Goal: Check status: Check status

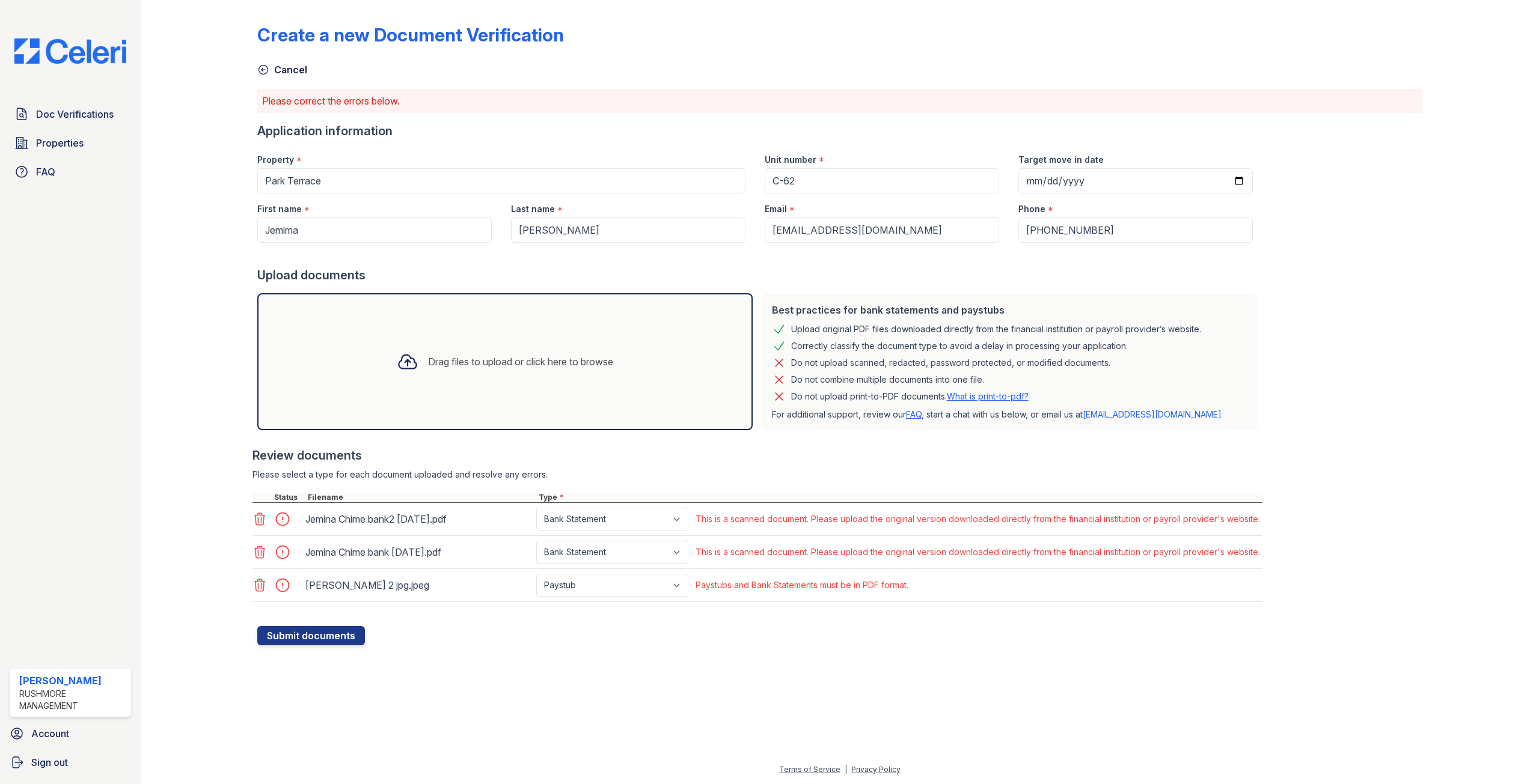
click at [538, 351] on div "Drag files to upload or click here to browse" at bounding box center [505, 362] width 236 height 41
click at [685, 619] on select "Select type Paystub Bank Statement Offer Letter Tax Documents Benefit Award Let…" at bounding box center [612, 618] width 152 height 23
select select "bank_statement"
click at [536, 607] on select "Select type Paystub Bank Statement Offer Letter Tax Documents Benefit Award Let…" at bounding box center [612, 618] width 152 height 23
click at [681, 622] on select "Select type Paystub Bank Statement Offer Letter Tax Documents Benefit Award Let…" at bounding box center [612, 618] width 152 height 23
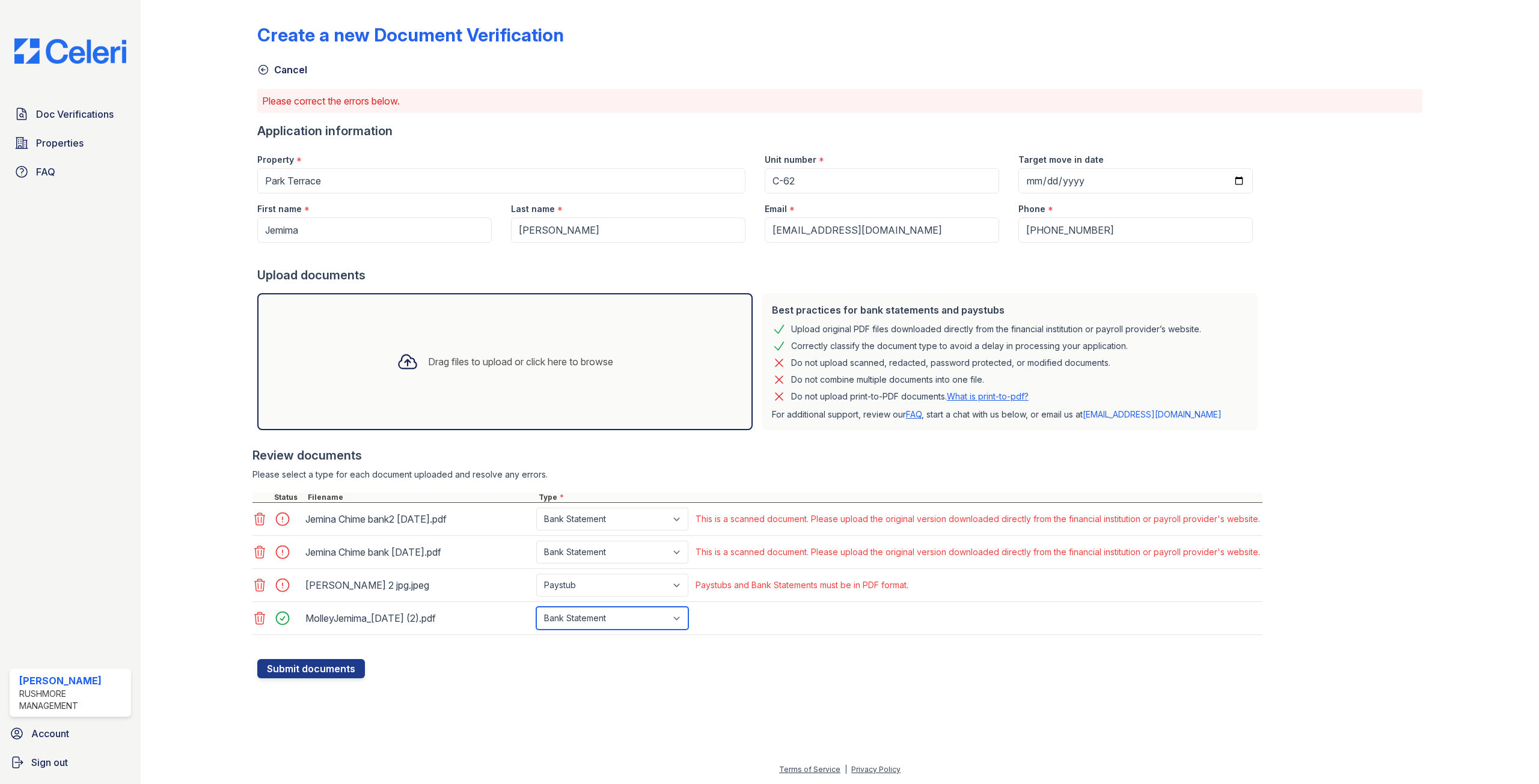
click at [681, 622] on select "Select type Paystub Bank Statement Offer Letter Tax Documents Benefit Award Let…" at bounding box center [612, 618] width 152 height 23
click at [326, 667] on button "Submit documents" at bounding box center [310, 668] width 107 height 19
click at [264, 518] on icon at bounding box center [259, 519] width 10 height 12
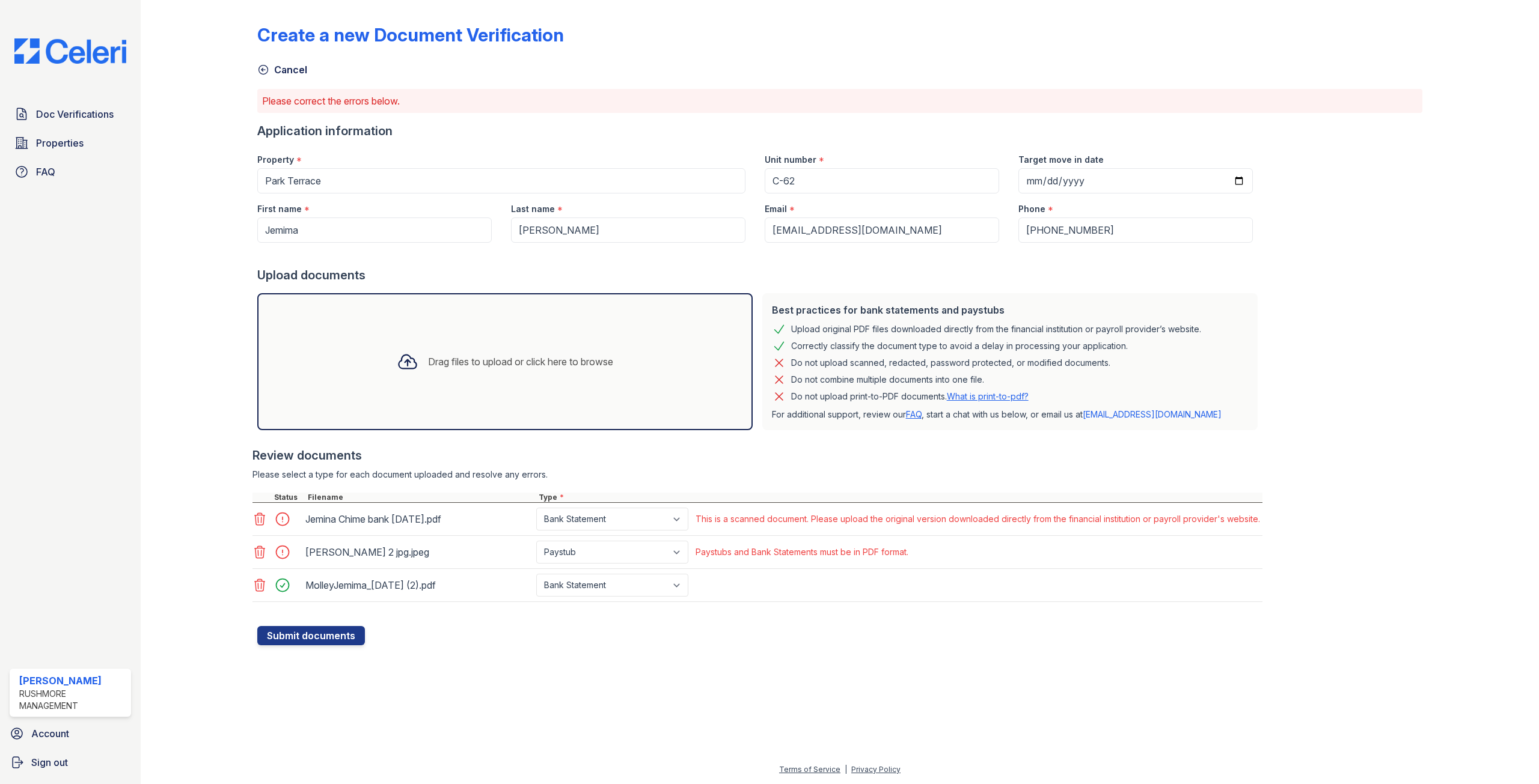
click at [264, 518] on icon at bounding box center [259, 519] width 10 height 12
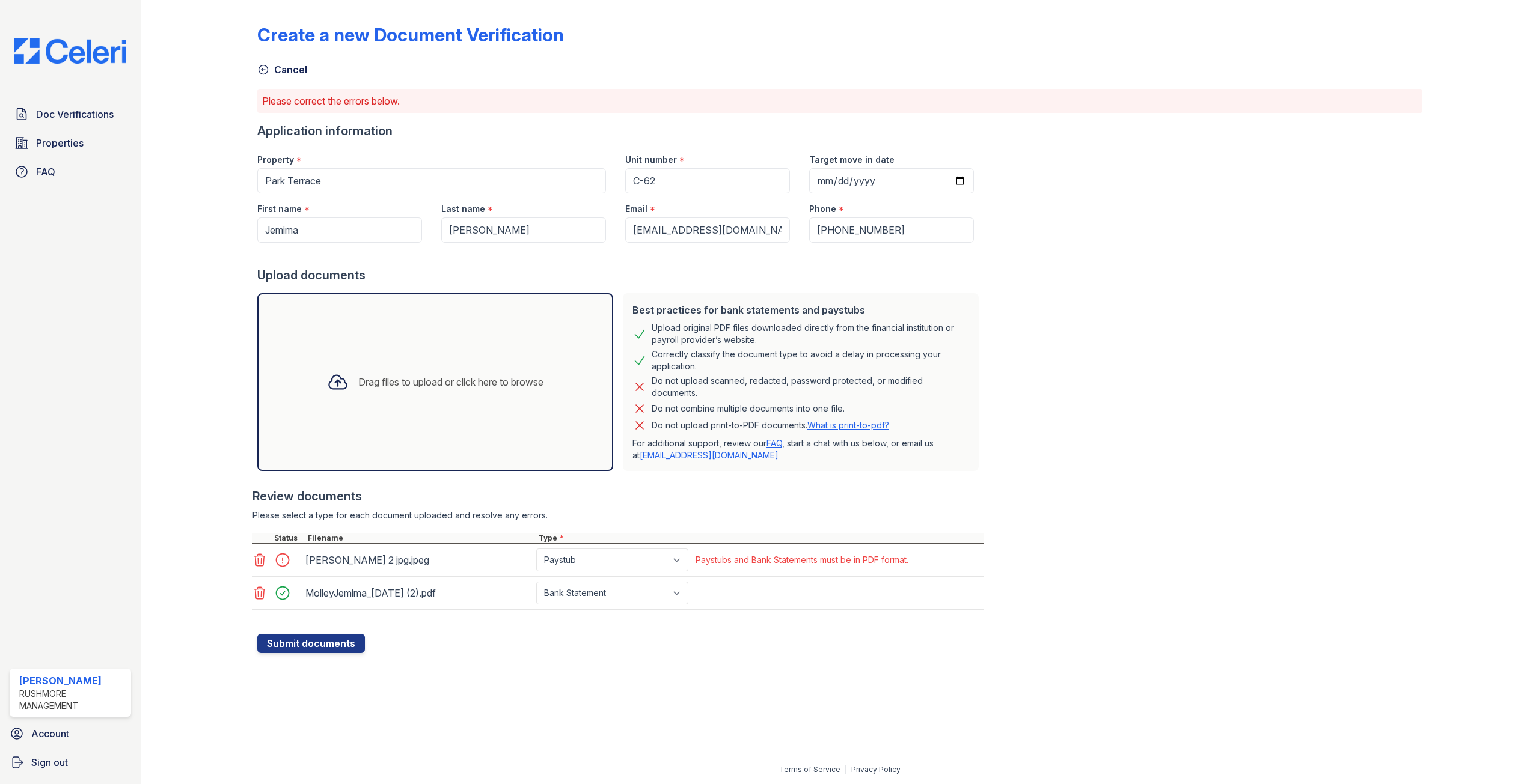
click at [256, 557] on icon at bounding box center [260, 560] width 15 height 15
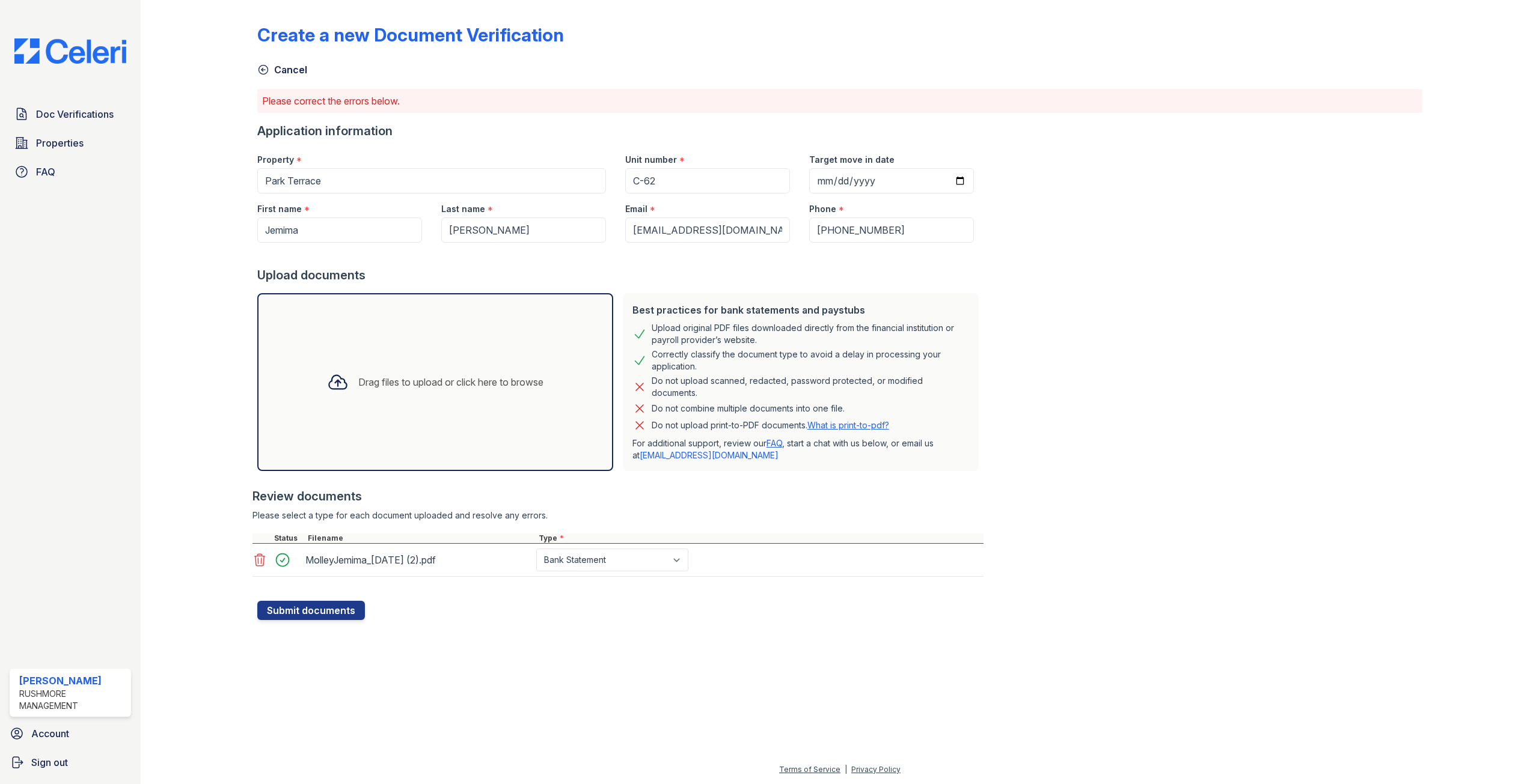
click at [361, 353] on div "Drag files to upload or click here to browse" at bounding box center [435, 382] width 356 height 178
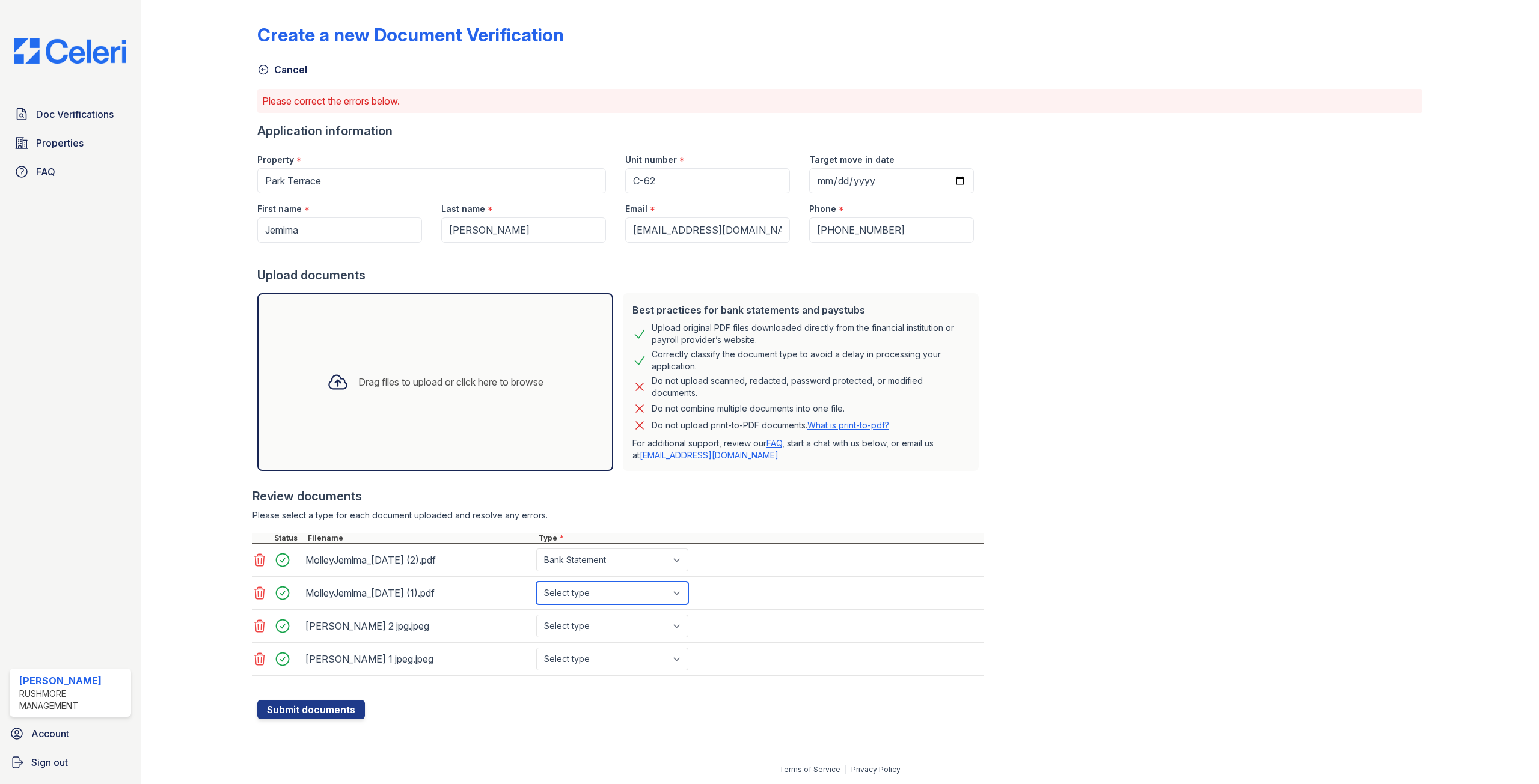
click at [680, 592] on select "Select type Paystub Bank Statement Offer Letter Tax Documents Benefit Award Let…" at bounding box center [612, 593] width 152 height 23
select select "bank_statement"
click at [536, 582] on select "Select type Paystub Bank Statement Offer Letter Tax Documents Benefit Award Let…" at bounding box center [612, 593] width 152 height 23
click at [679, 630] on select "Select type Paystub Bank Statement Offer Letter Tax Documents Benefit Award Let…" at bounding box center [612, 626] width 152 height 23
select select "paystub"
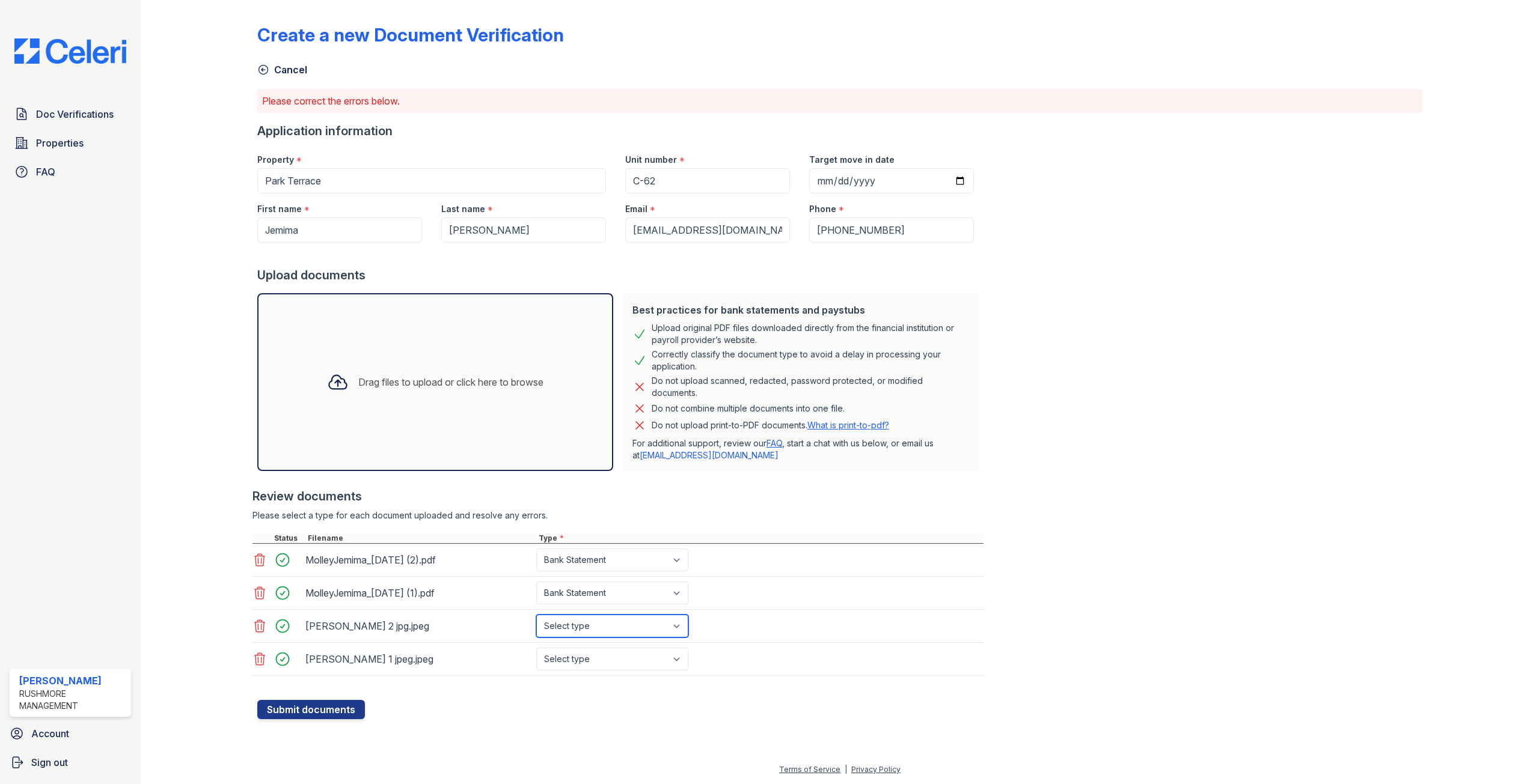
click at [536, 615] on select "Select type Paystub Bank Statement Offer Letter Tax Documents Benefit Award Let…" at bounding box center [612, 626] width 152 height 23
click at [681, 660] on select "Select type Paystub Bank Statement Offer Letter Tax Documents Benefit Award Let…" at bounding box center [612, 659] width 152 height 23
select select "paystub"
click at [536, 648] on select "Select type Paystub Bank Statement Offer Letter Tax Documents Benefit Award Let…" at bounding box center [612, 659] width 152 height 23
click at [534, 735] on div "Create a new Document Verification Cancel Please correct the errors below. Appl…" at bounding box center [839, 369] width 1360 height 739
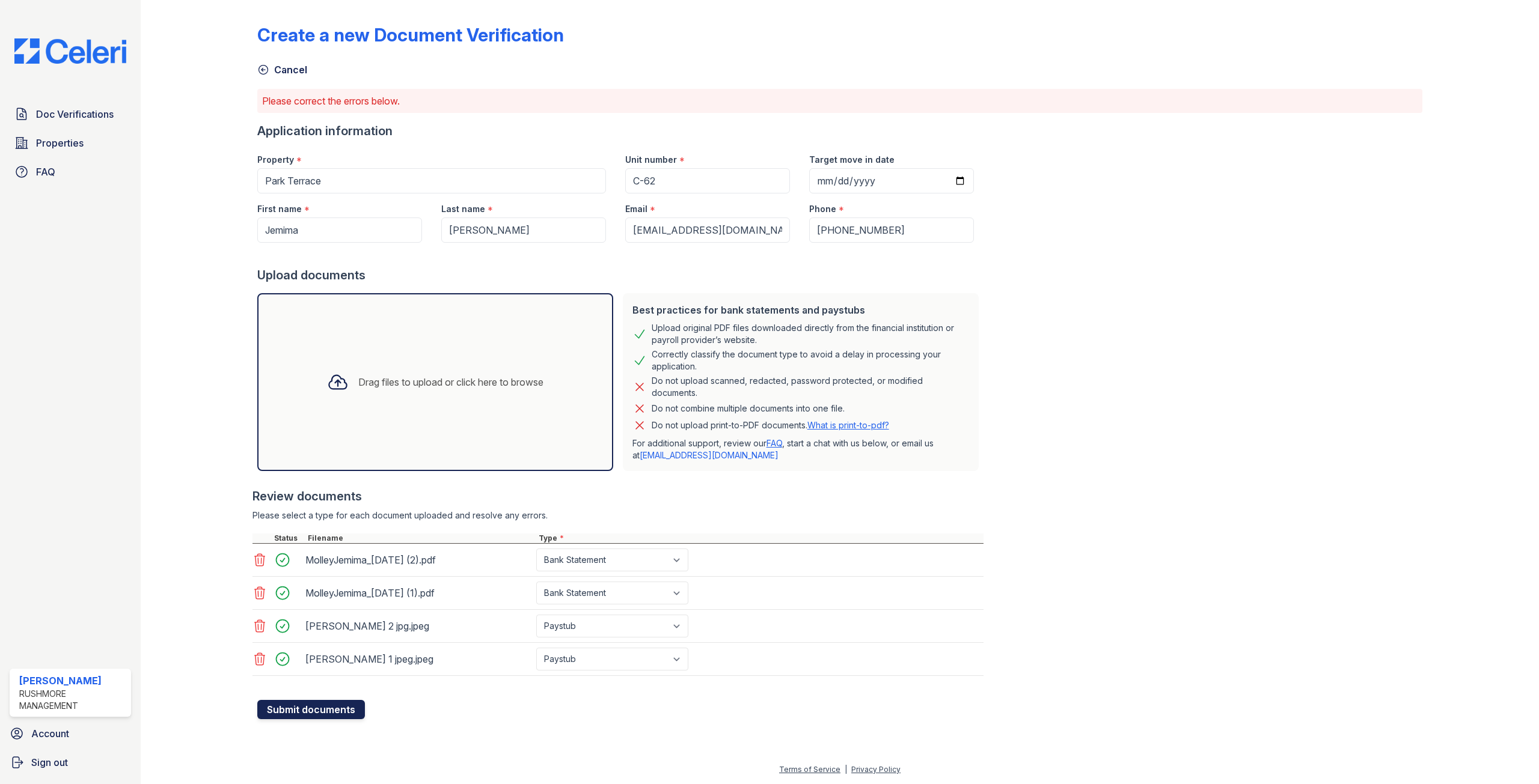
click at [321, 710] on button "Submit documents" at bounding box center [310, 710] width 107 height 19
click at [262, 627] on icon at bounding box center [260, 626] width 15 height 15
click at [258, 623] on icon at bounding box center [260, 626] width 15 height 15
click at [324, 646] on button "Submit documents" at bounding box center [310, 644] width 107 height 19
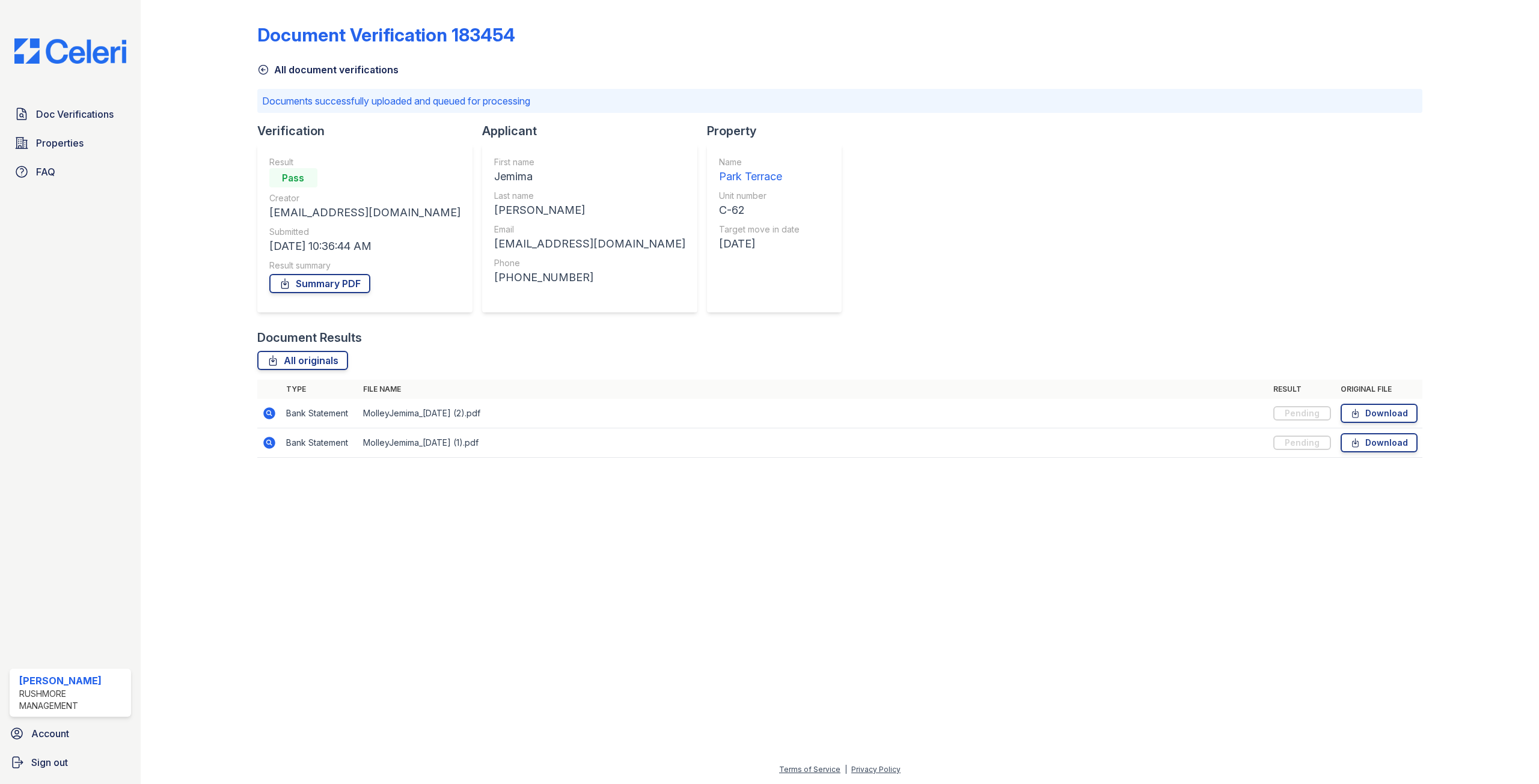
click at [434, 416] on td "MolleyJemima_[DATE] (2).pdf" at bounding box center [814, 414] width 911 height 29
click at [516, 542] on div at bounding box center [839, 626] width 1360 height 274
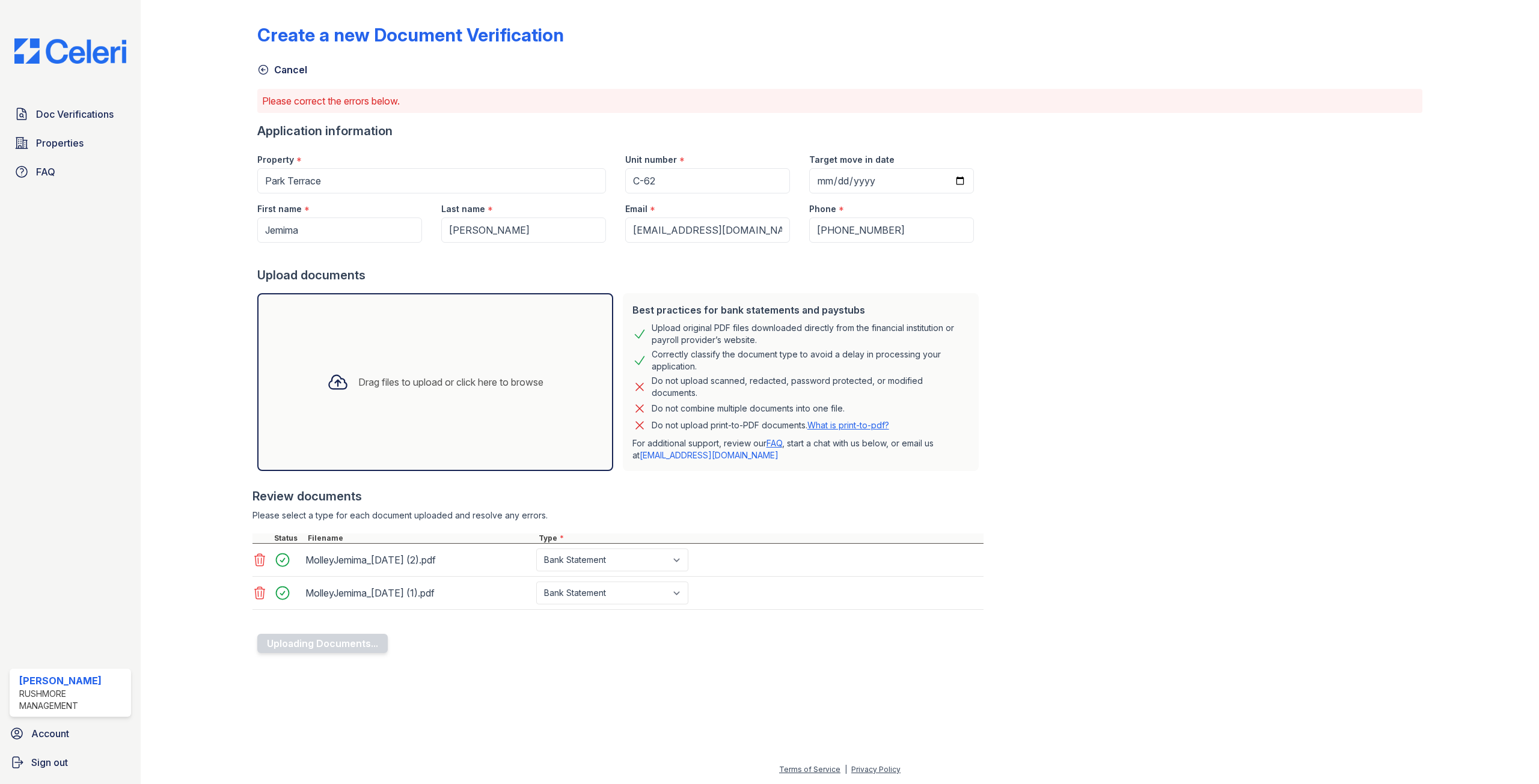
click at [261, 559] on icon at bounding box center [259, 560] width 10 height 12
click at [444, 369] on div "Drag files to upload or click here to browse" at bounding box center [435, 382] width 236 height 41
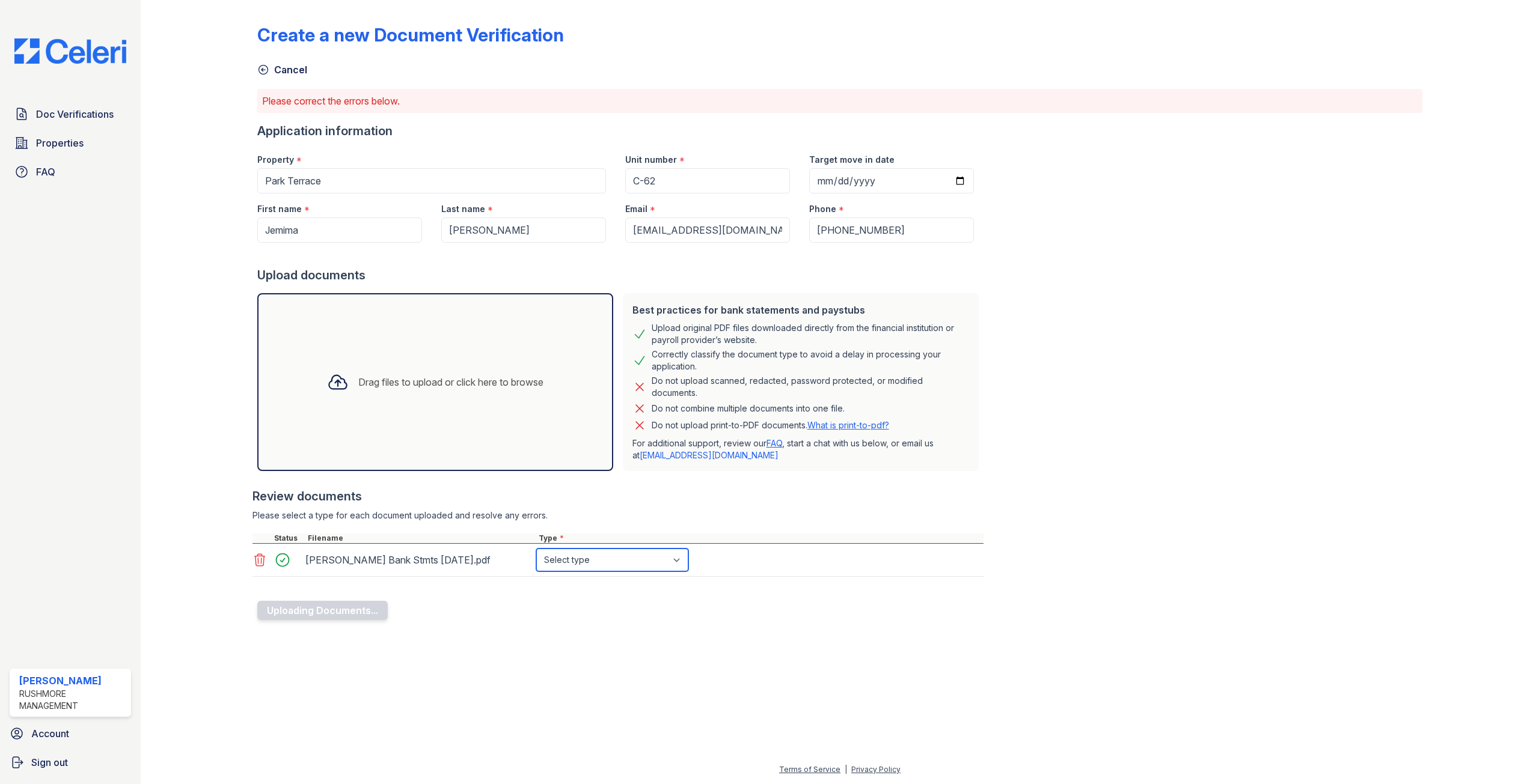
click at [679, 560] on select "Select type Paystub Bank Statement Offer Letter Tax Documents Benefit Award Let…" at bounding box center [612, 560] width 152 height 23
select select "bank_statement"
click at [536, 549] on select "Select type Paystub Bank Statement Offer Letter Tax Documents Benefit Award Let…" at bounding box center [612, 560] width 152 height 23
click at [261, 565] on icon at bounding box center [260, 560] width 15 height 15
click at [377, 328] on div "Drag files to upload or click here to browse" at bounding box center [435, 382] width 356 height 178
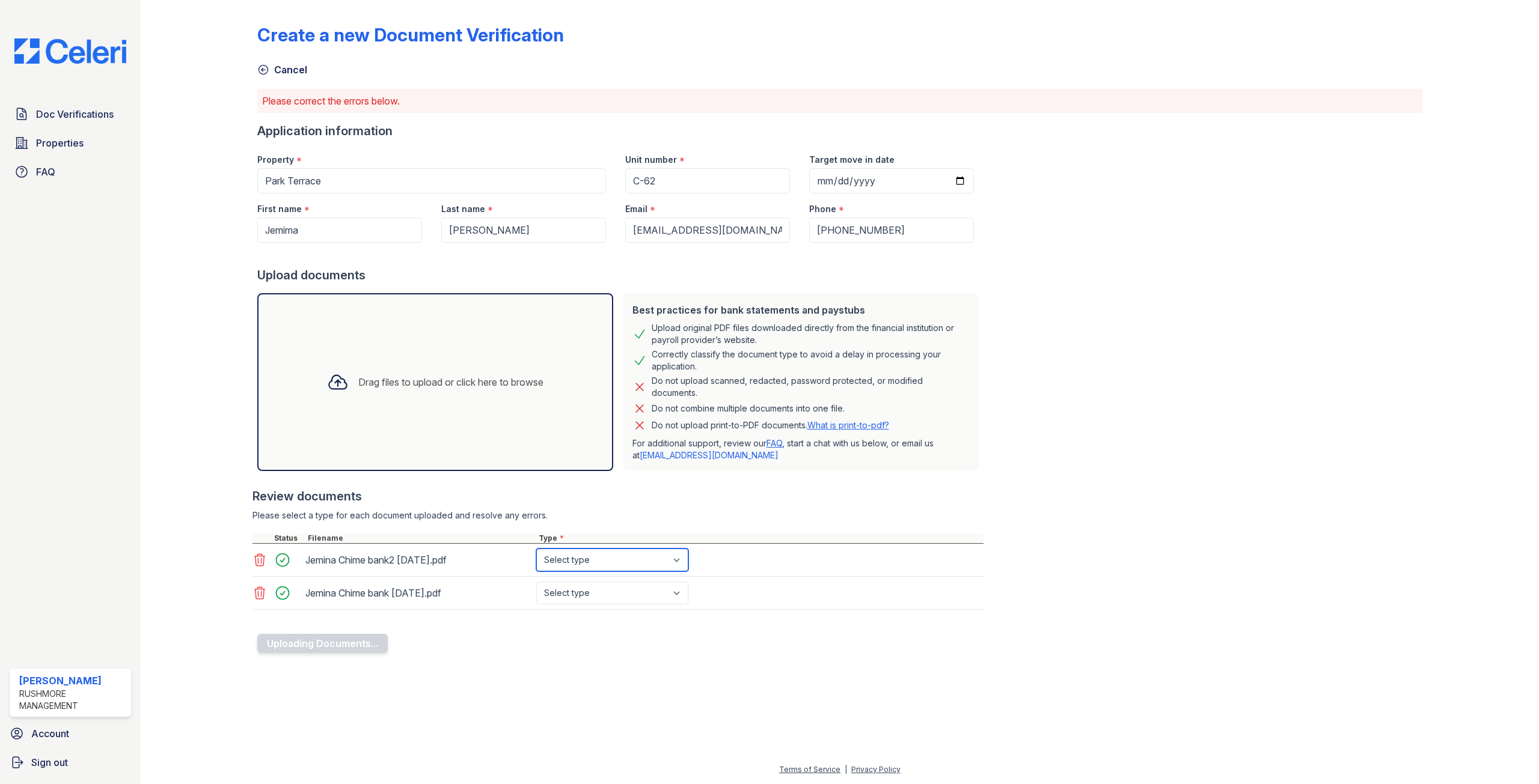
click at [682, 556] on select "Select type Paystub Bank Statement Offer Letter Tax Documents Benefit Award Let…" at bounding box center [612, 560] width 152 height 23
select select "bank_statement"
click at [536, 549] on select "Select type Paystub Bank Statement Offer Letter Tax Documents Benefit Award Let…" at bounding box center [612, 560] width 152 height 23
click at [683, 596] on select "Select type Paystub Bank Statement Offer Letter Tax Documents Benefit Award Let…" at bounding box center [612, 593] width 152 height 23
select select "bank_statement"
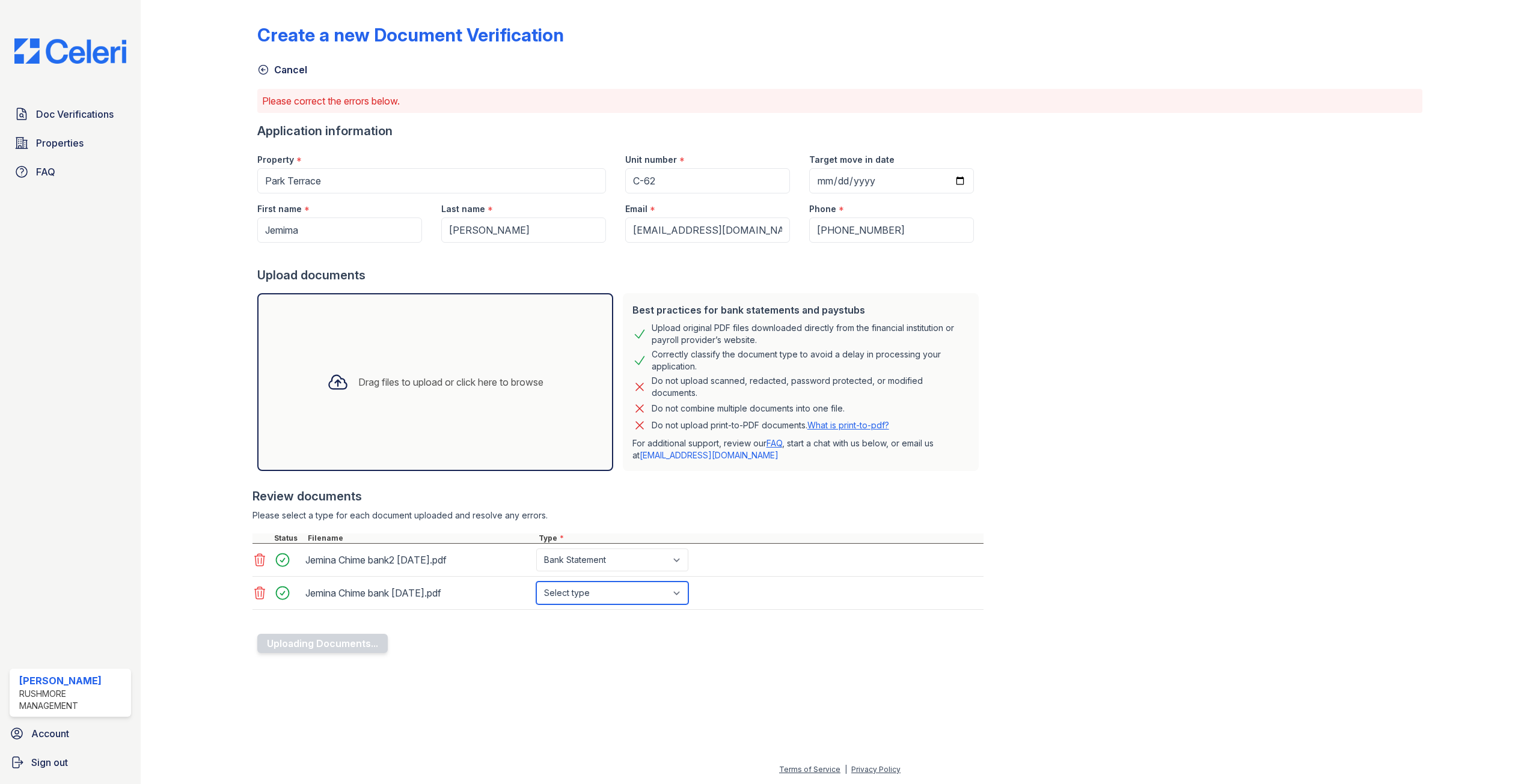
click at [536, 582] on select "Select type Paystub Bank Statement Offer Letter Tax Documents Benefit Award Let…" at bounding box center [612, 593] width 152 height 23
click at [330, 642] on button "Uploading Documents..." at bounding box center [322, 644] width 130 height 19
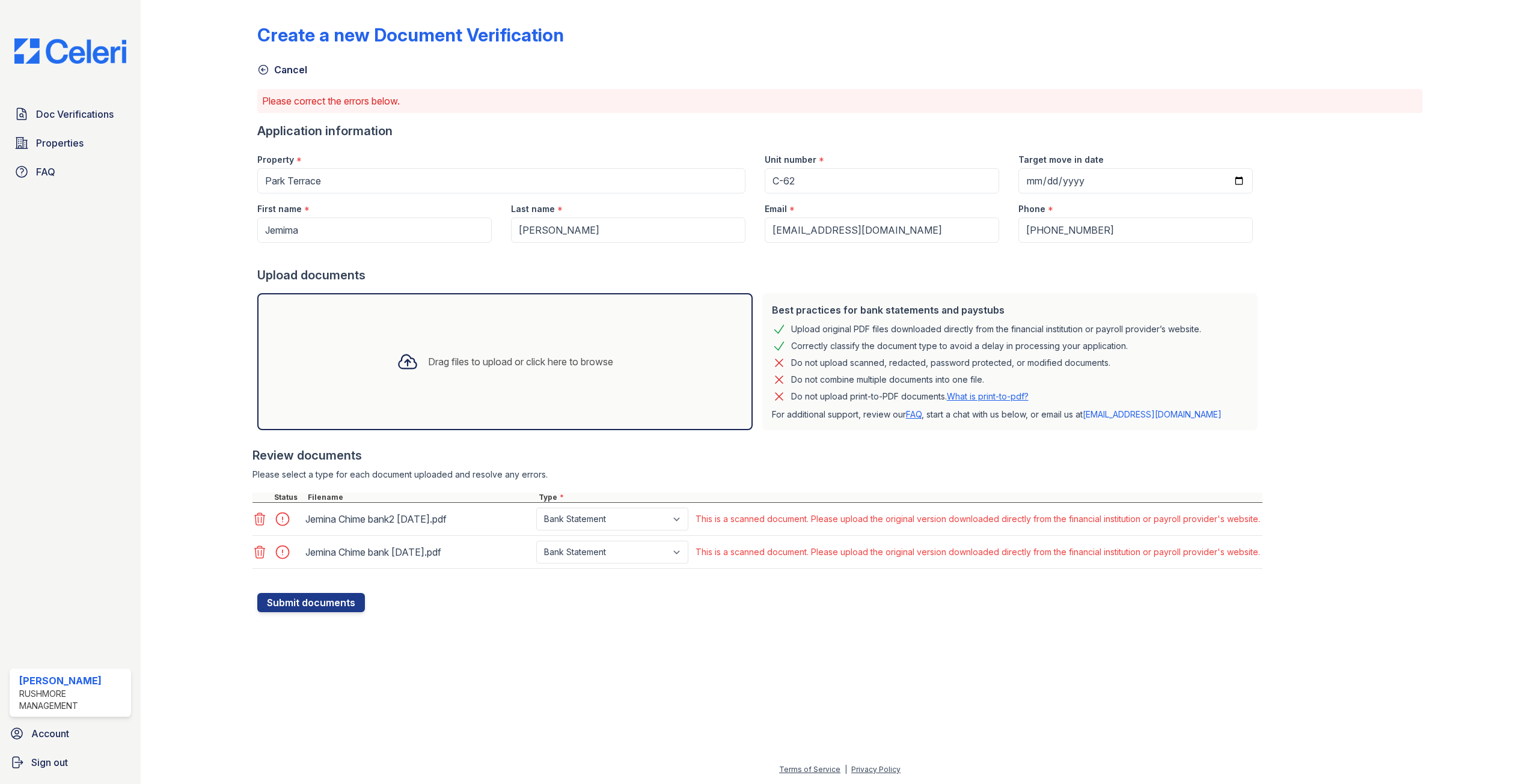
click at [455, 324] on div "Drag files to upload or click here to browse" at bounding box center [504, 361] width 495 height 137
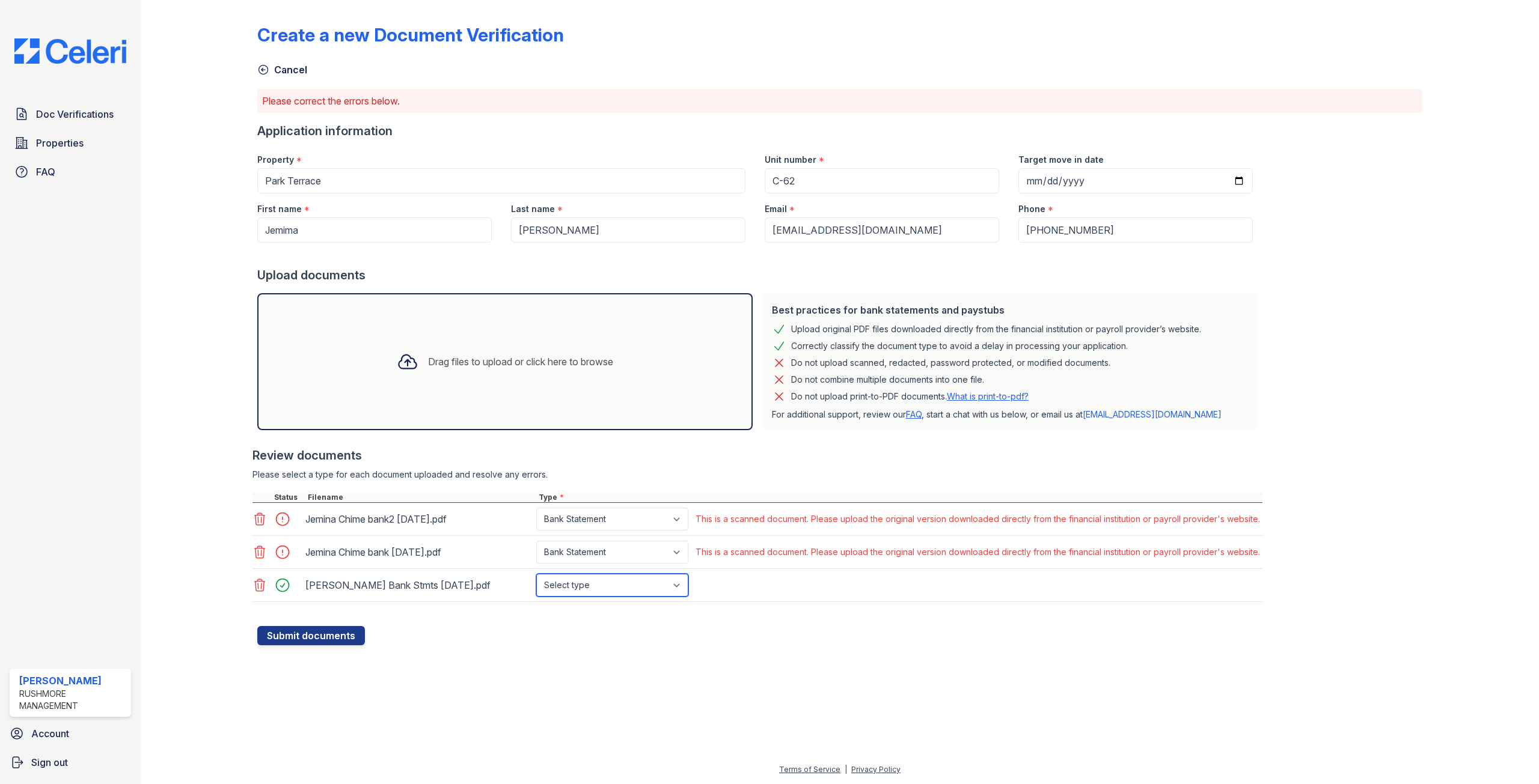
click at [679, 585] on select "Select type Paystub Bank Statement Offer Letter Tax Documents Benefit Award Let…" at bounding box center [612, 585] width 152 height 23
click at [260, 588] on icon at bounding box center [260, 586] width 15 height 15
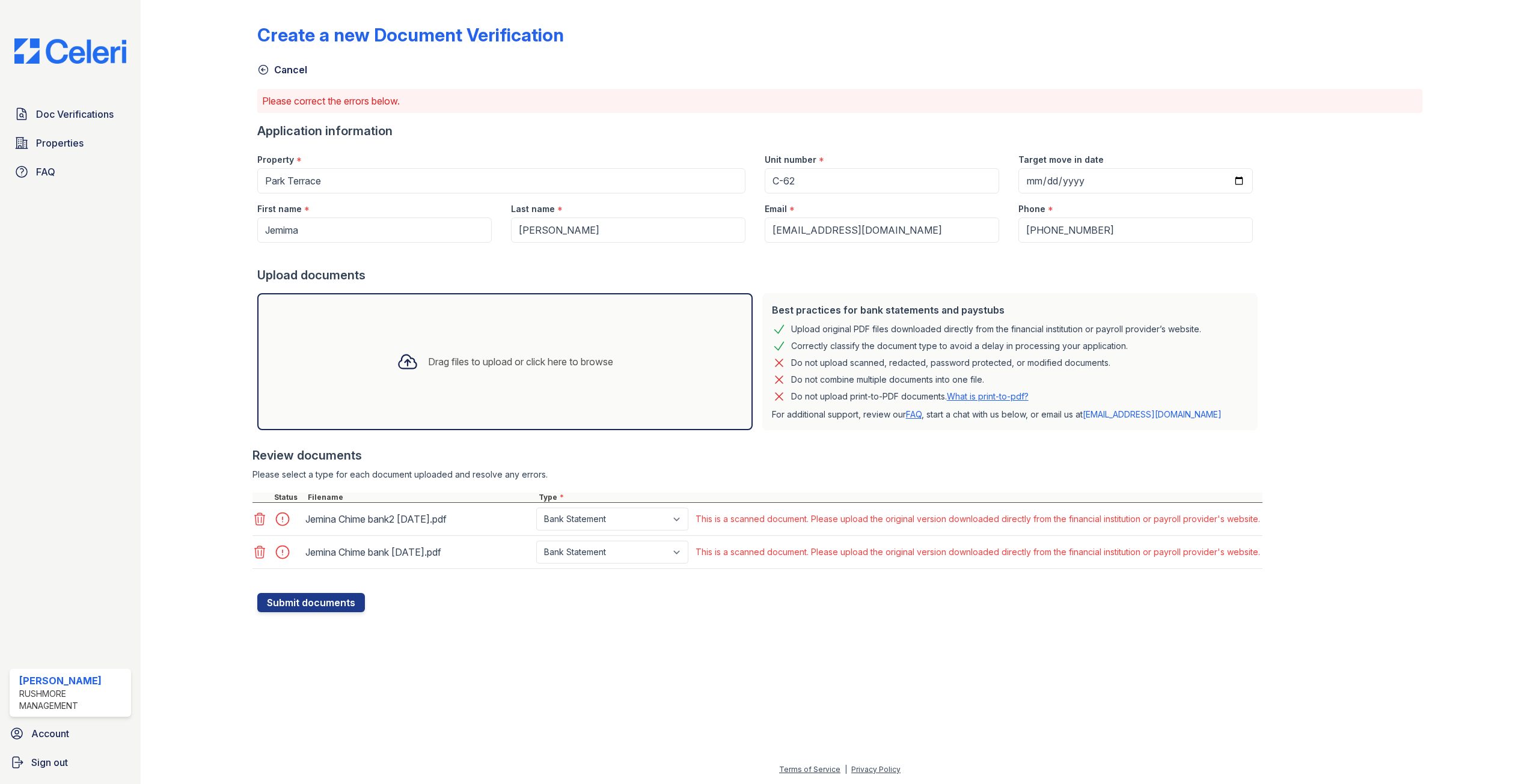
click at [796, 632] on div at bounding box center [839, 697] width 1360 height 131
click at [258, 518] on icon at bounding box center [259, 519] width 10 height 12
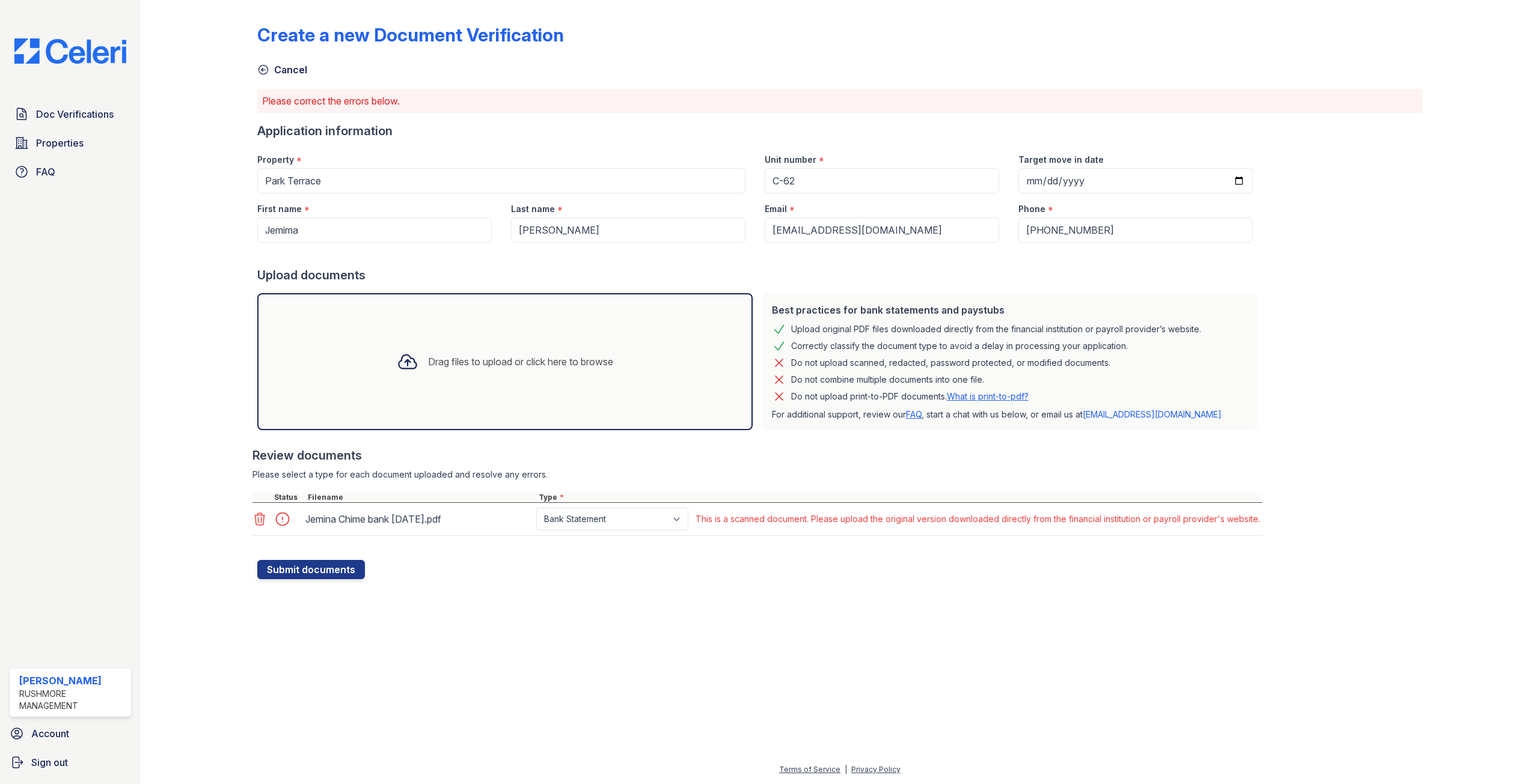
click at [258, 518] on icon at bounding box center [259, 519] width 10 height 12
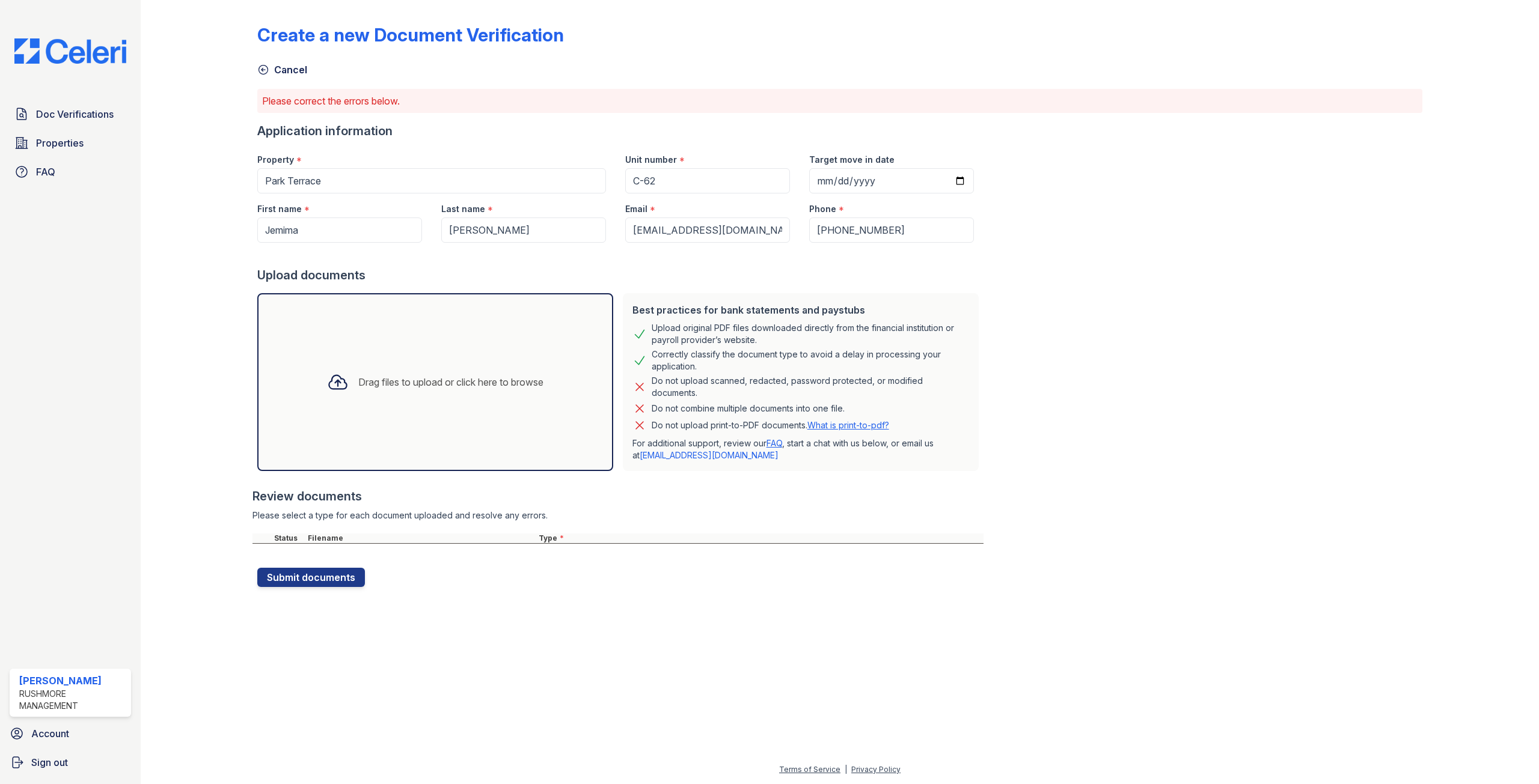
click at [424, 342] on div "Drag files to upload or click here to browse" at bounding box center [435, 382] width 356 height 178
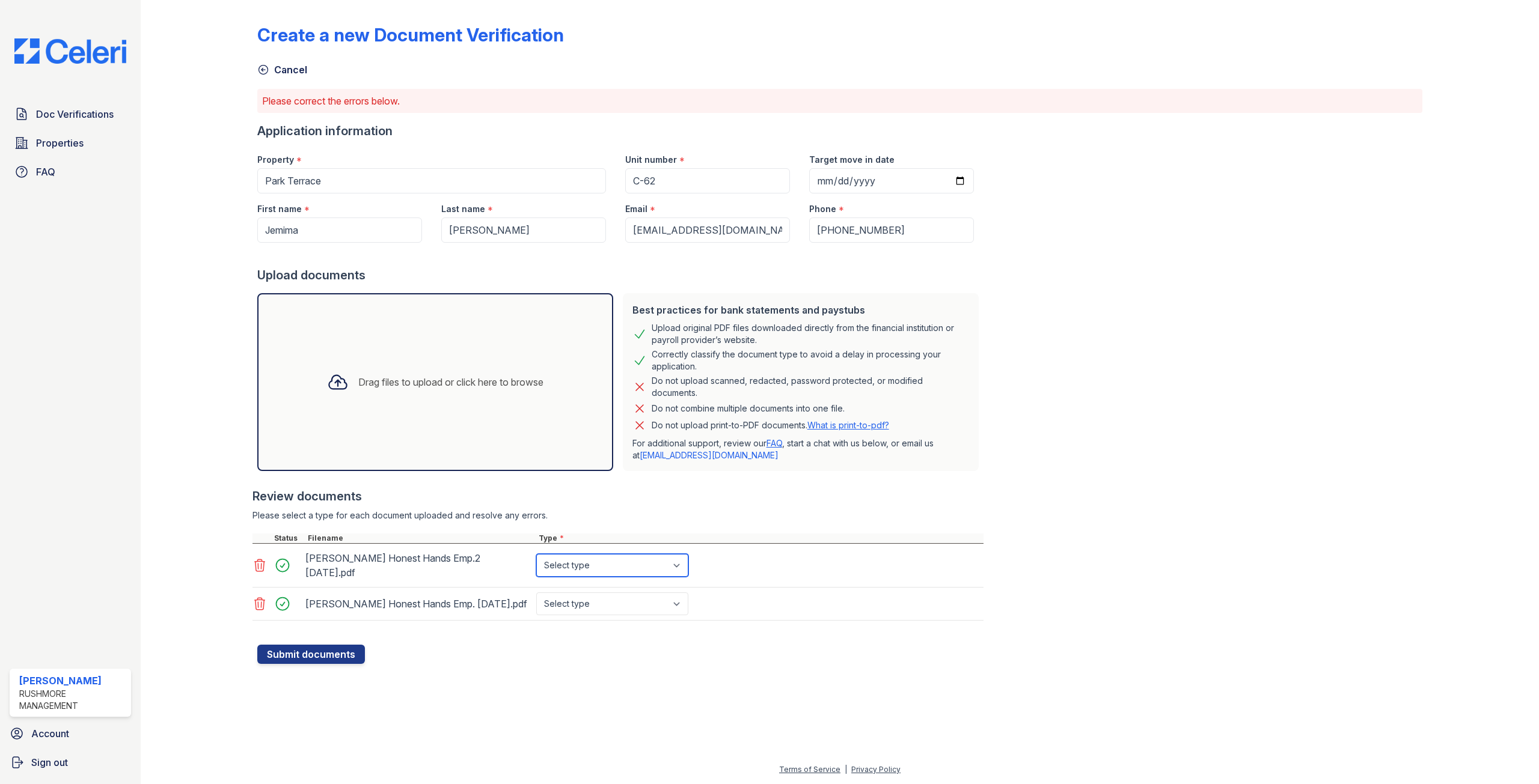
click at [679, 563] on select "Select type Paystub Bank Statement Offer Letter Tax Documents Benefit Award Let…" at bounding box center [612, 566] width 152 height 23
select select "paystub"
click at [536, 554] on select "Select type Paystub Bank Statement Offer Letter Tax Documents Benefit Award Let…" at bounding box center [612, 566] width 152 height 23
click at [682, 594] on select "Select type Paystub Bank Statement Offer Letter Tax Documents Benefit Award Let…" at bounding box center [612, 603] width 152 height 23
select select "paystub"
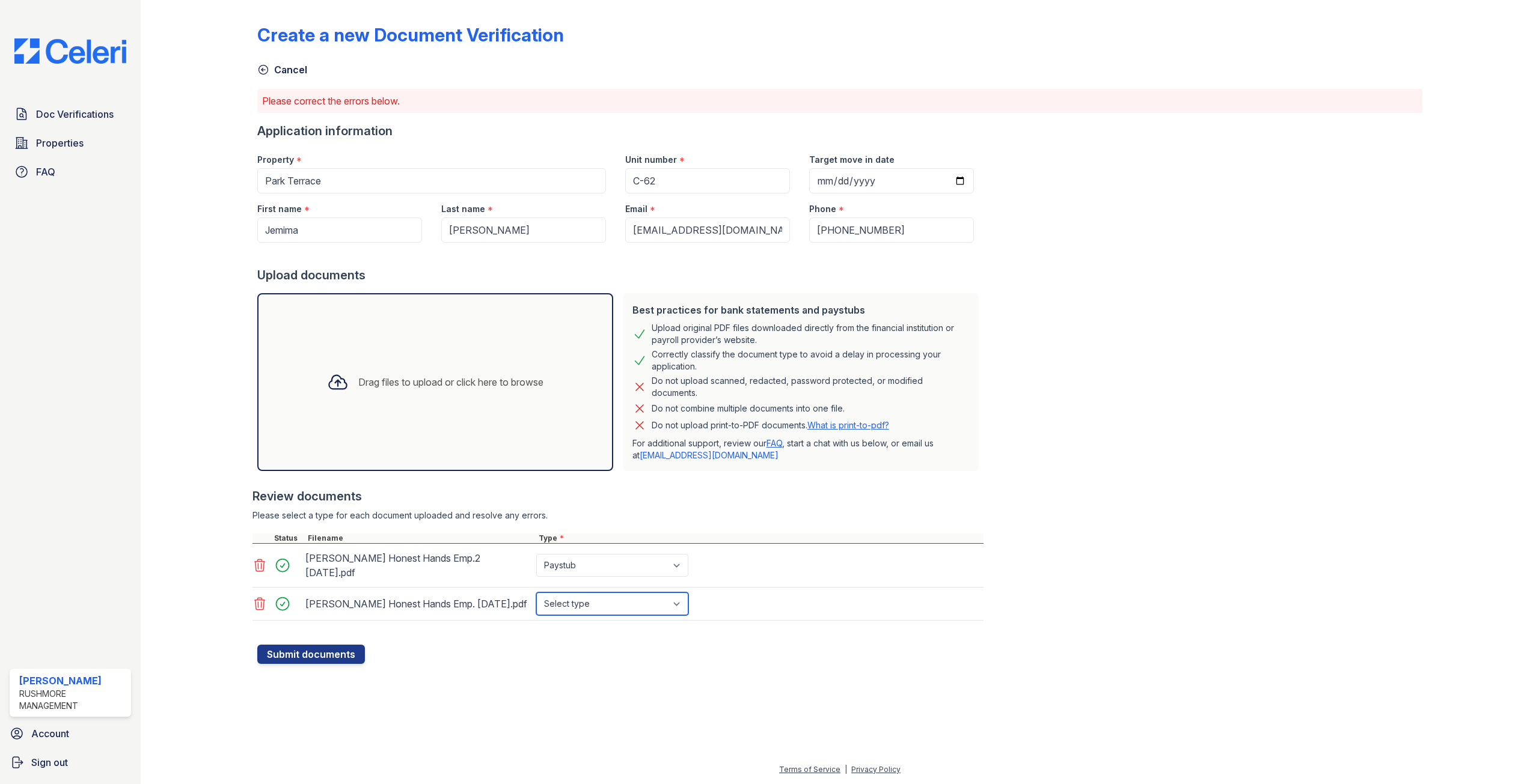
click at [536, 592] on select "Select type Paystub Bank Statement Offer Letter Tax Documents Benefit Award Let…" at bounding box center [612, 603] width 152 height 23
click at [330, 644] on button "Submit documents" at bounding box center [310, 654] width 107 height 19
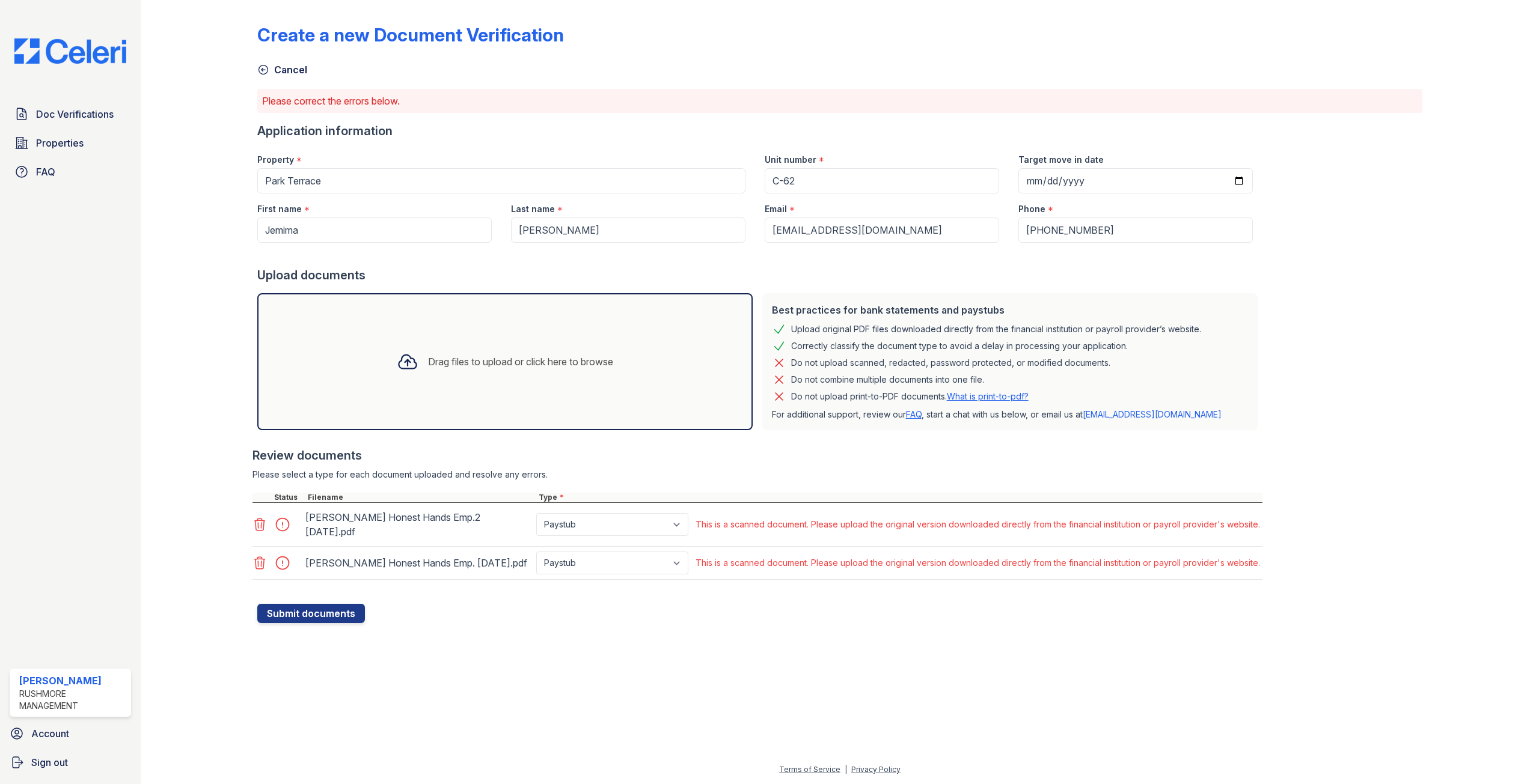
click at [262, 521] on icon at bounding box center [260, 525] width 15 height 15
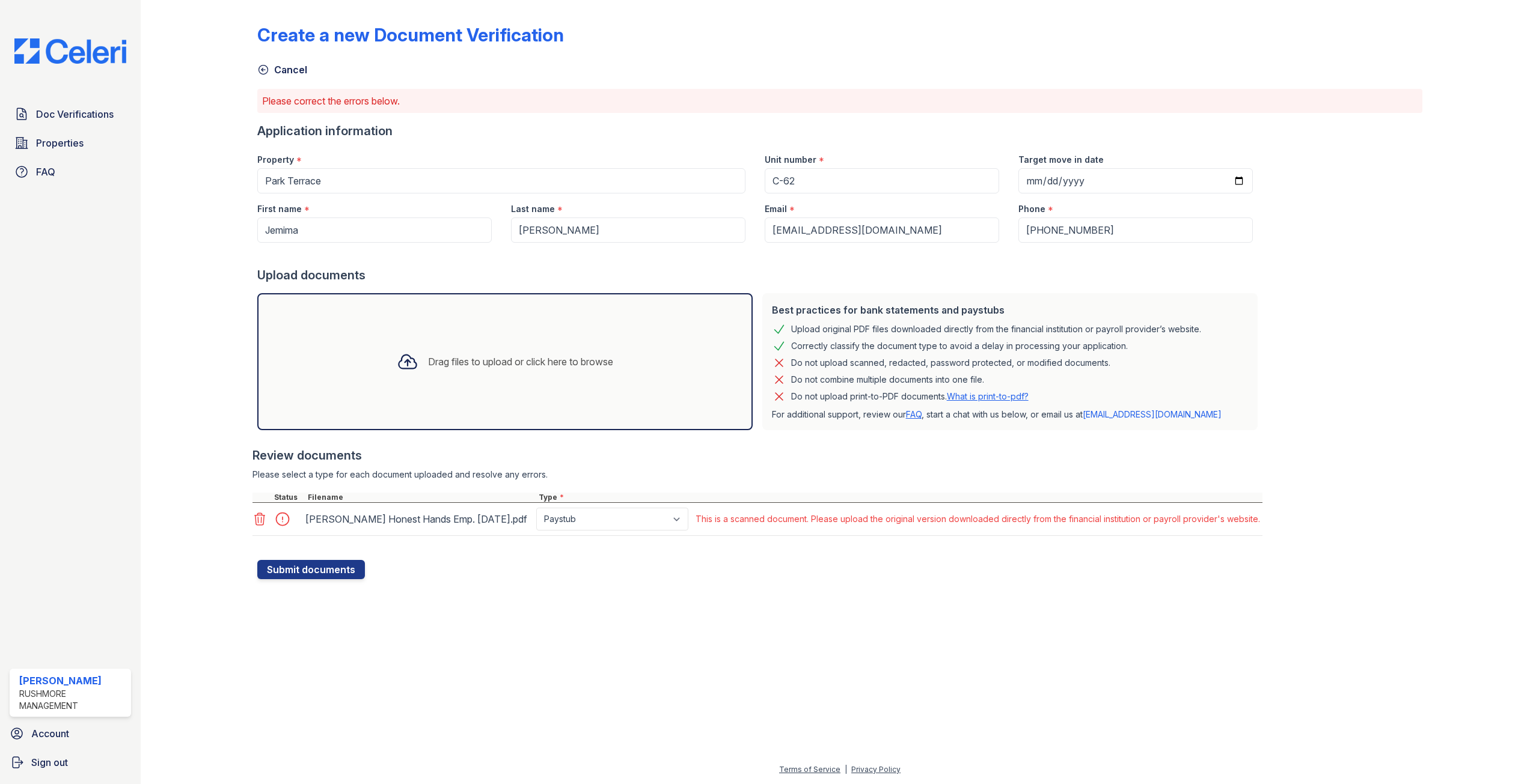
click at [260, 519] on icon at bounding box center [260, 520] width 15 height 15
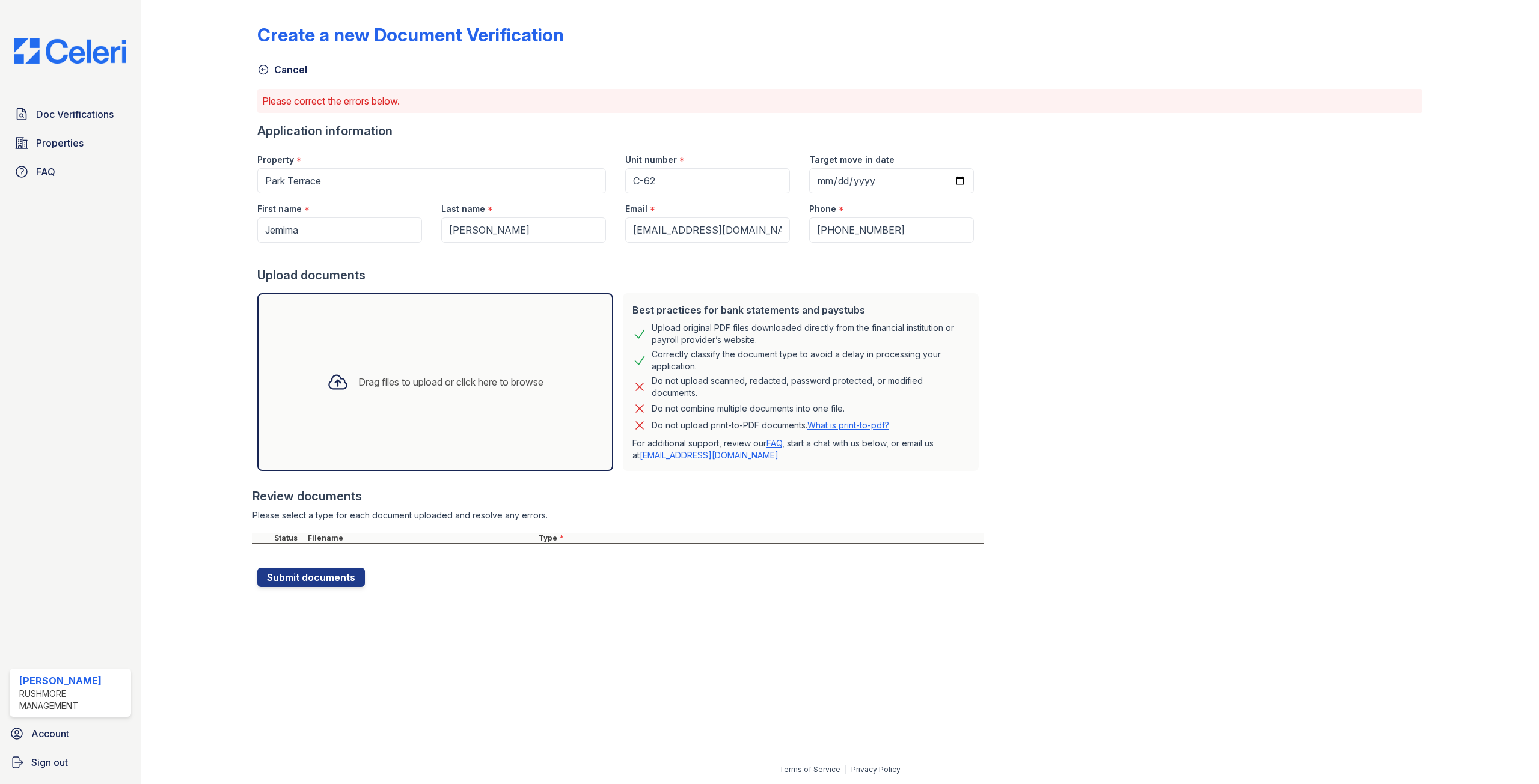
click at [411, 345] on div "Drag files to upload or click here to browse" at bounding box center [435, 382] width 356 height 178
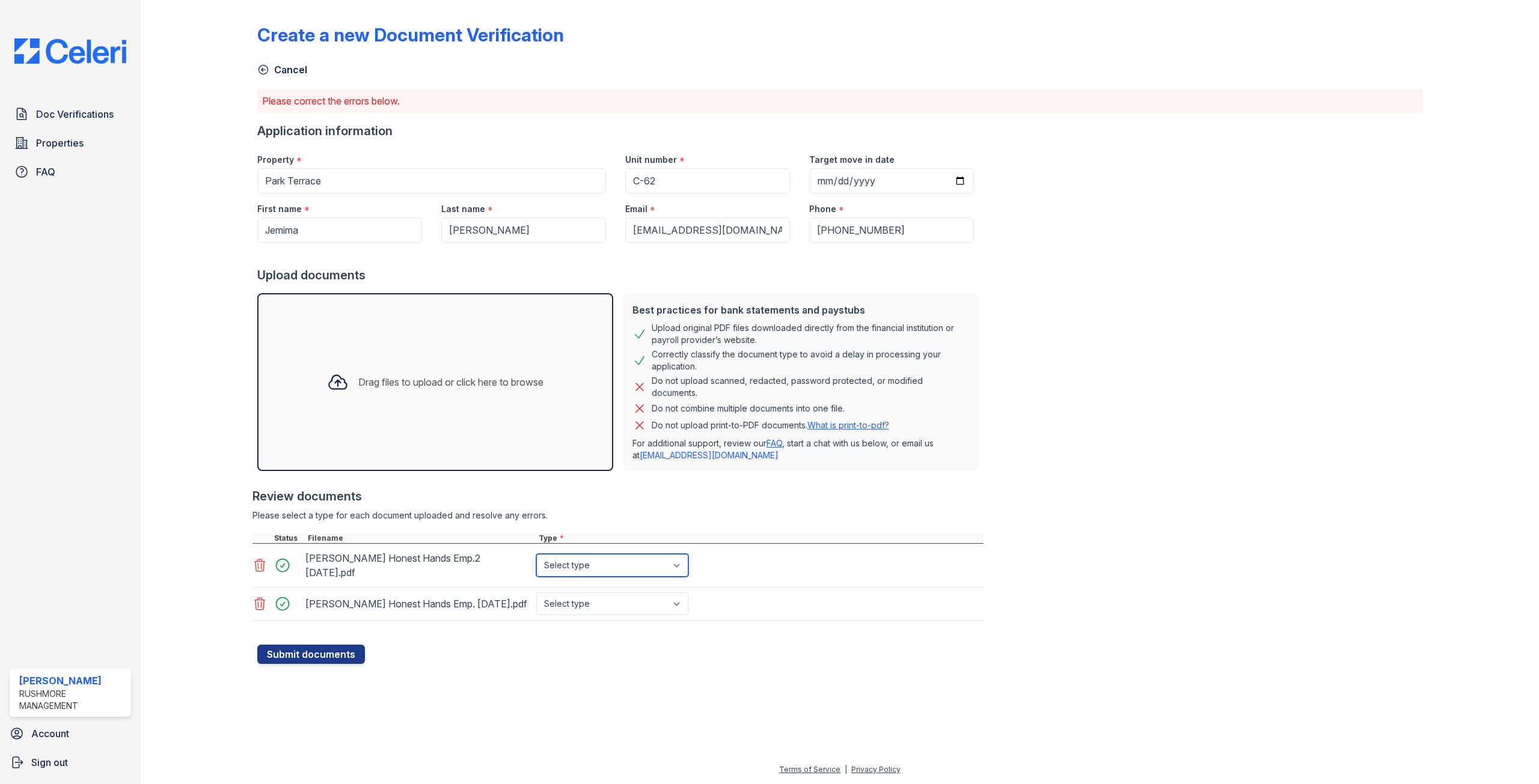
click at [682, 559] on select "Select type Paystub Bank Statement Offer Letter Tax Documents Benefit Award Let…" at bounding box center [612, 566] width 152 height 23
select select "paystub"
click at [536, 554] on select "Select type Paystub Bank Statement Offer Letter Tax Documents Benefit Award Let…" at bounding box center [612, 566] width 152 height 23
click at [683, 594] on select "Select type Paystub Bank Statement Offer Letter Tax Documents Benefit Award Let…" at bounding box center [612, 603] width 152 height 23
select select "paystub"
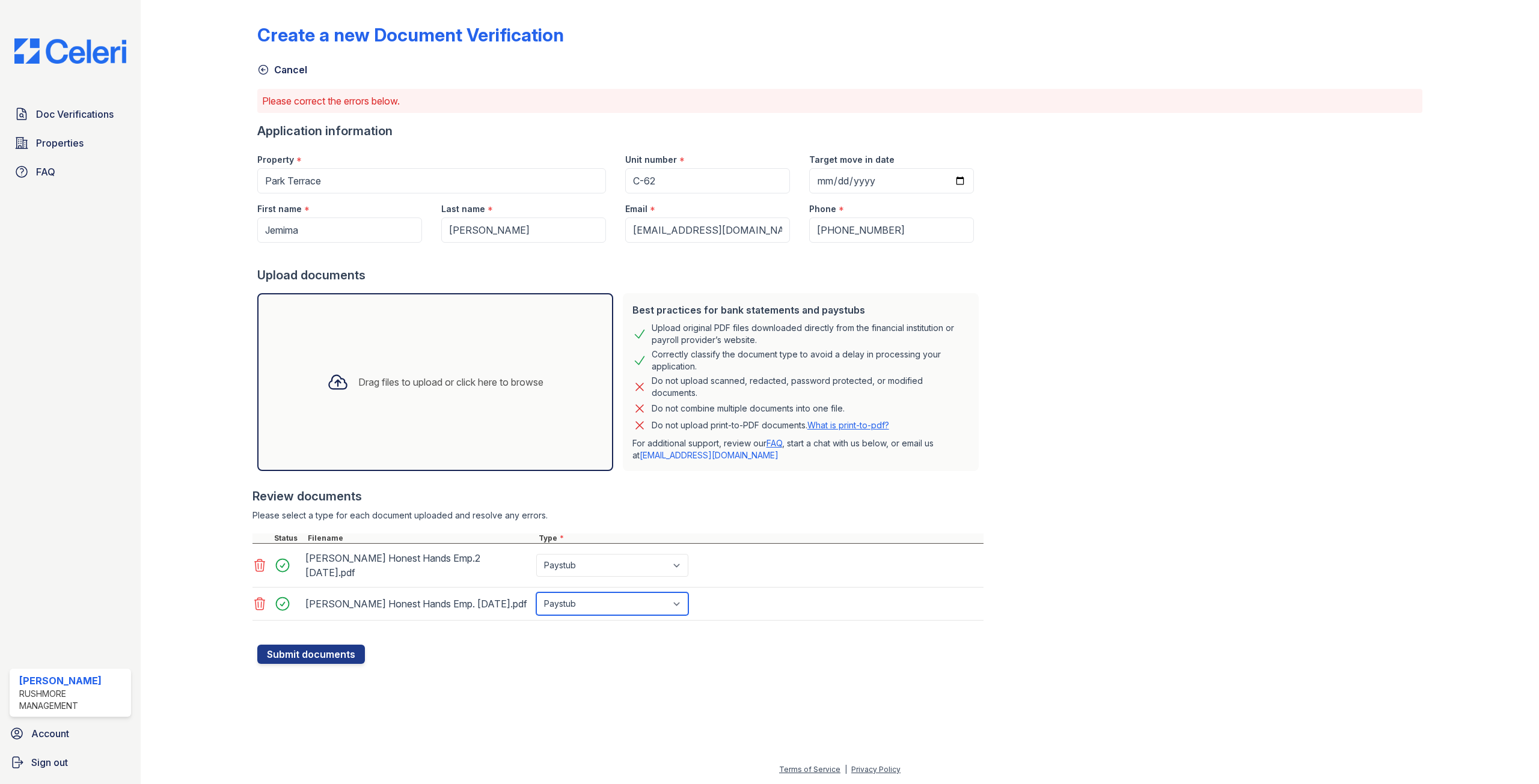
click at [536, 592] on select "Select type Paystub Bank Statement Offer Letter Tax Documents Benefit Award Let…" at bounding box center [612, 603] width 152 height 23
click at [306, 644] on button "Submit documents" at bounding box center [310, 654] width 107 height 19
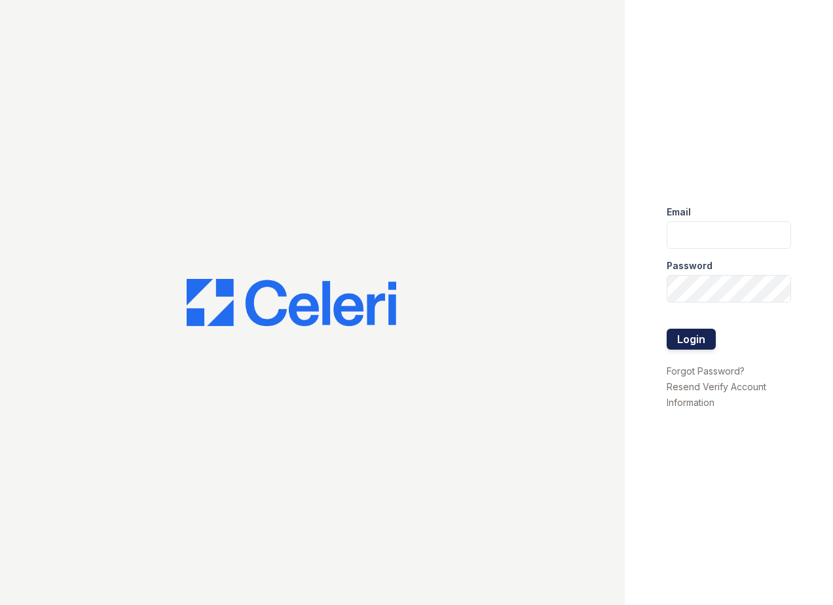
type input "[EMAIL_ADDRESS][DOMAIN_NAME]"
click at [680, 338] on button "Login" at bounding box center [690, 339] width 49 height 21
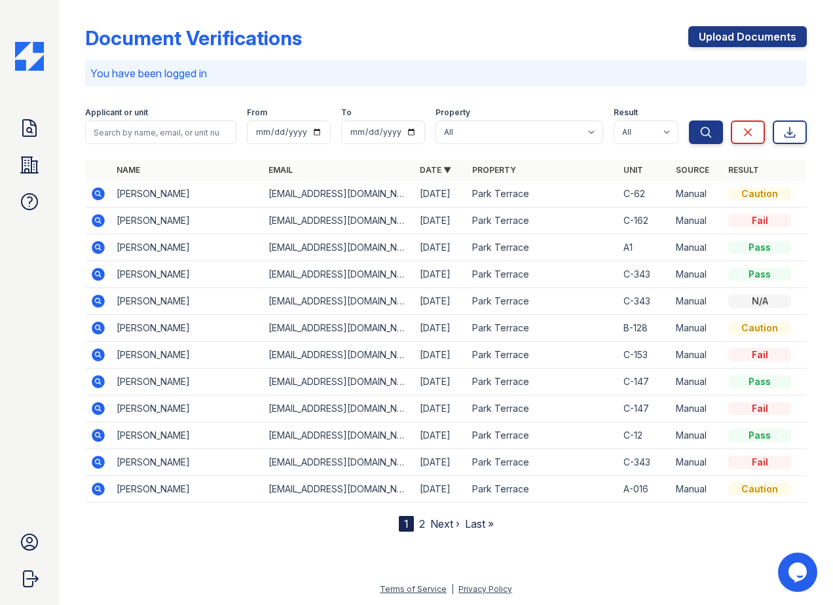
click at [770, 194] on div "Caution" at bounding box center [759, 193] width 63 height 13
click at [742, 33] on link "Upload Documents" at bounding box center [747, 36] width 118 height 21
click at [127, 196] on td "Jemima Molley" at bounding box center [186, 194] width 151 height 27
click at [101, 197] on icon at bounding box center [98, 193] width 13 height 13
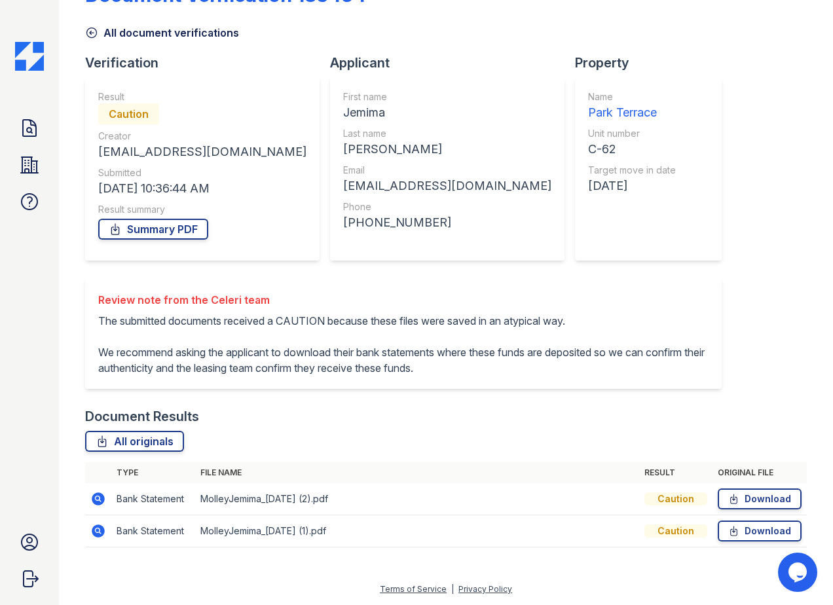
scroll to position [59, 0]
click at [141, 219] on link "Summary PDF" at bounding box center [153, 229] width 110 height 21
click at [816, 23] on div "Document Verification 183454 All document verifications Verification Result Cau…" at bounding box center [446, 259] width 774 height 605
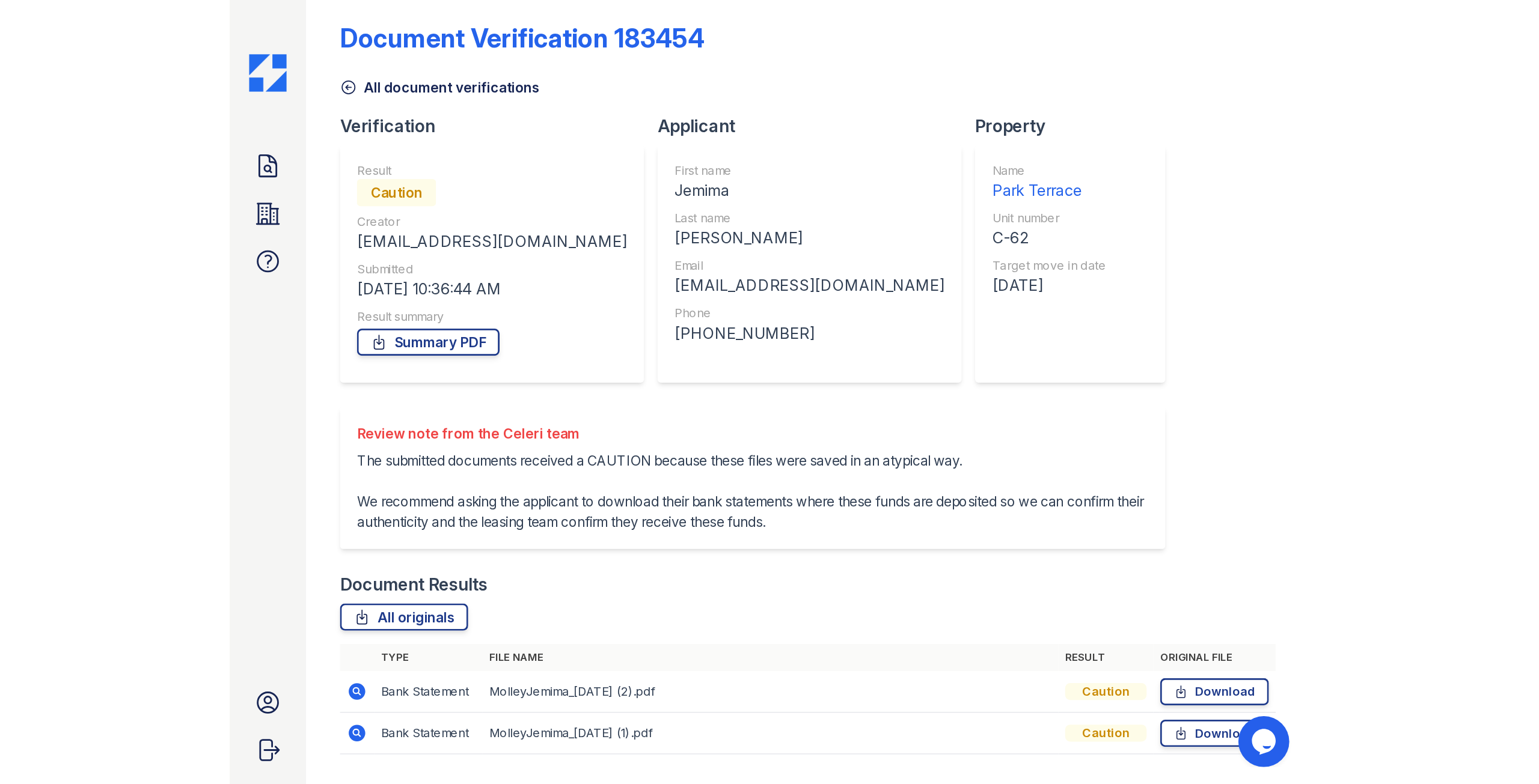
scroll to position [0, 0]
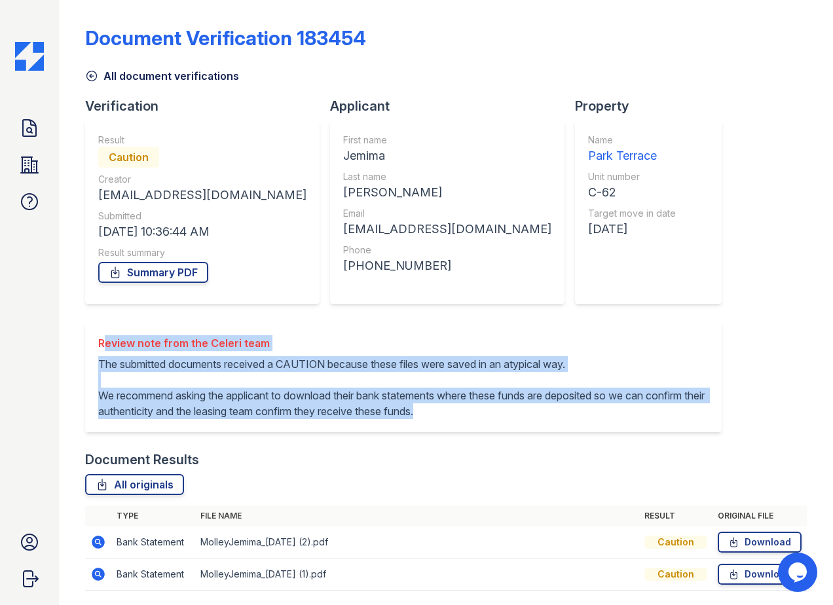
drag, startPoint x: 100, startPoint y: 343, endPoint x: 445, endPoint y: 427, distance: 355.8
click at [445, 419] on div "Review note from the Celeri team The submitted documents received a CAUTION bec…" at bounding box center [403, 377] width 610 height 84
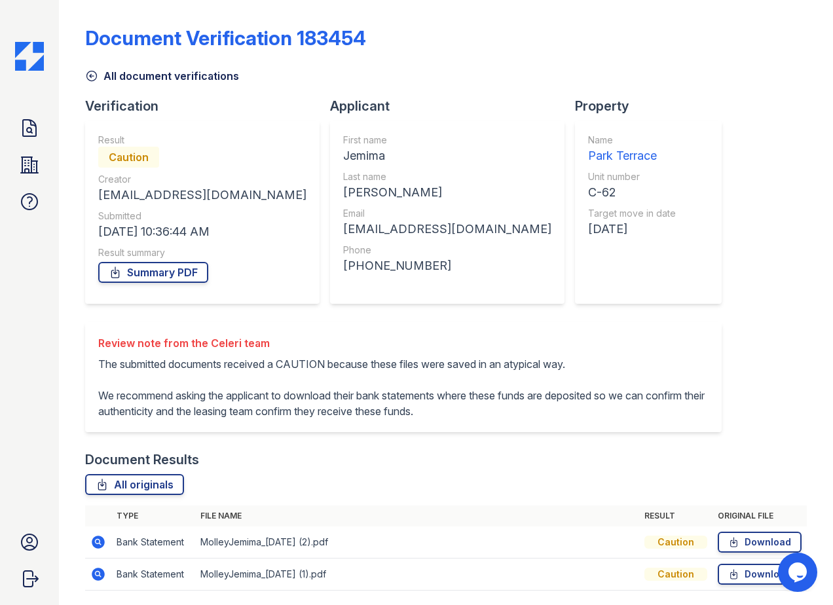
click at [731, 398] on div "Document Verification 183454 All document verifications Verification Result Cau…" at bounding box center [445, 304] width 721 height 598
drag, startPoint x: 99, startPoint y: 344, endPoint x: 704, endPoint y: 394, distance: 607.0
click at [704, 394] on div "Document Verification 183454 All document verifications Verification Result Cau…" at bounding box center [445, 304] width 721 height 598
copy div "Review note from the Celeri team The submitted documents received a CAUTION bec…"
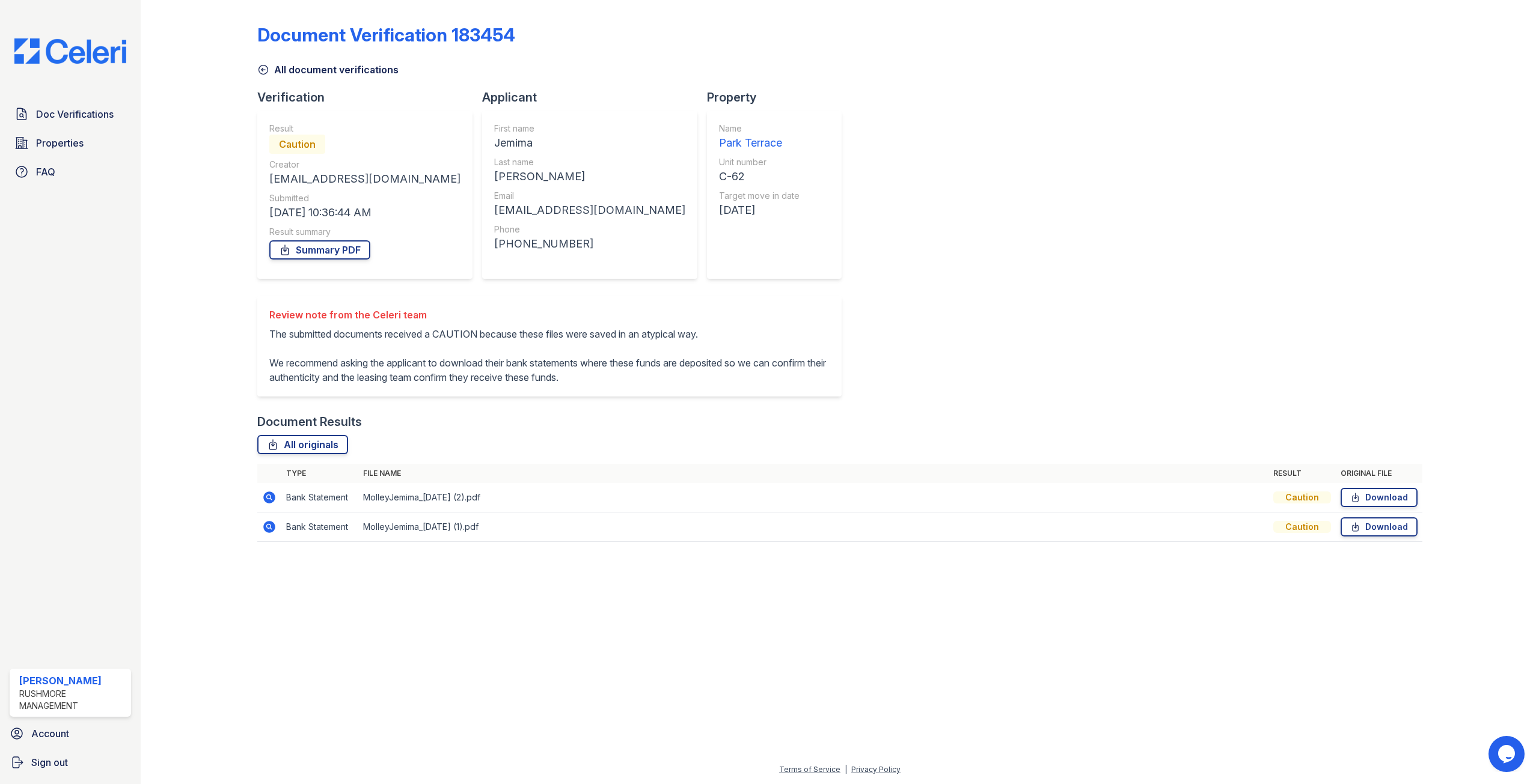
click at [764, 114] on div "Document Verification 183454 All document verifications Verification Result Cau…" at bounding box center [839, 279] width 1165 height 549
